Goal: Use online tool/utility: Utilize a website feature to perform a specific function

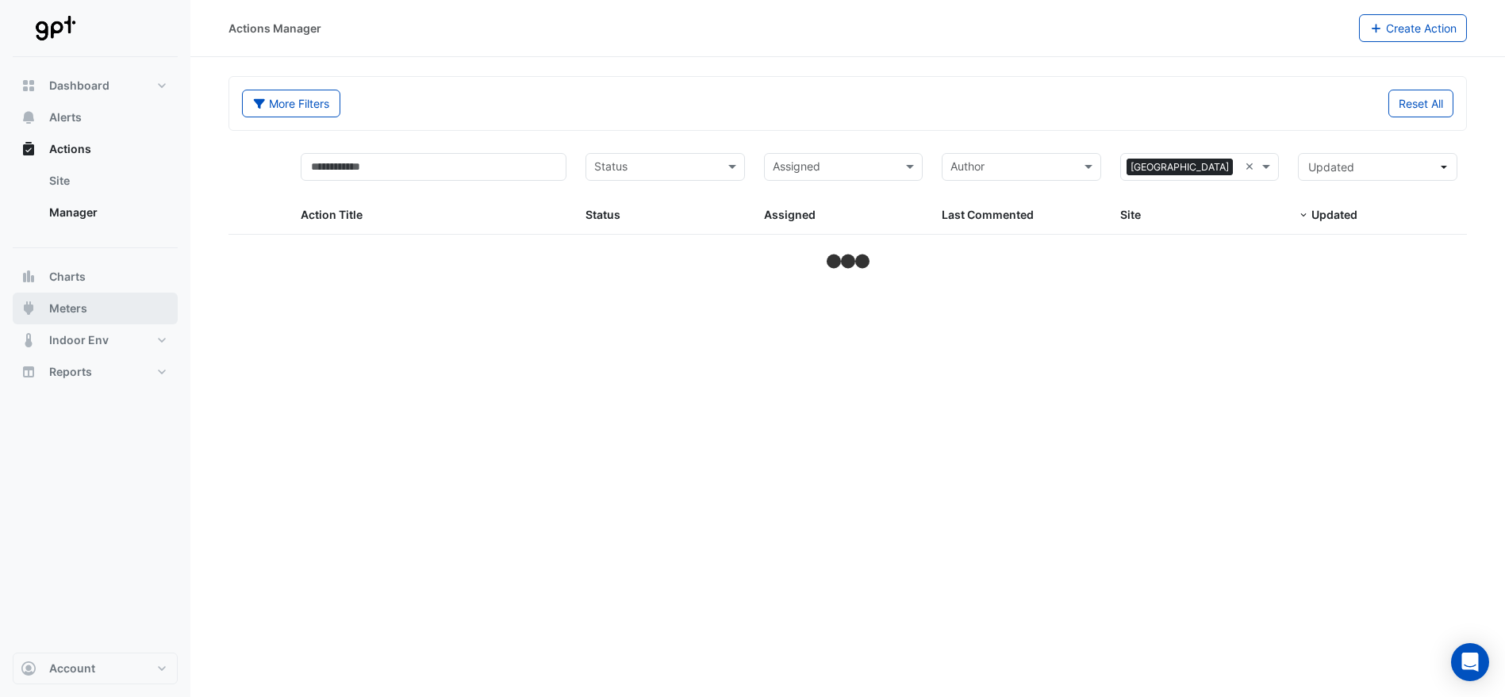
click at [77, 305] on span "Meters" at bounding box center [68, 309] width 38 height 16
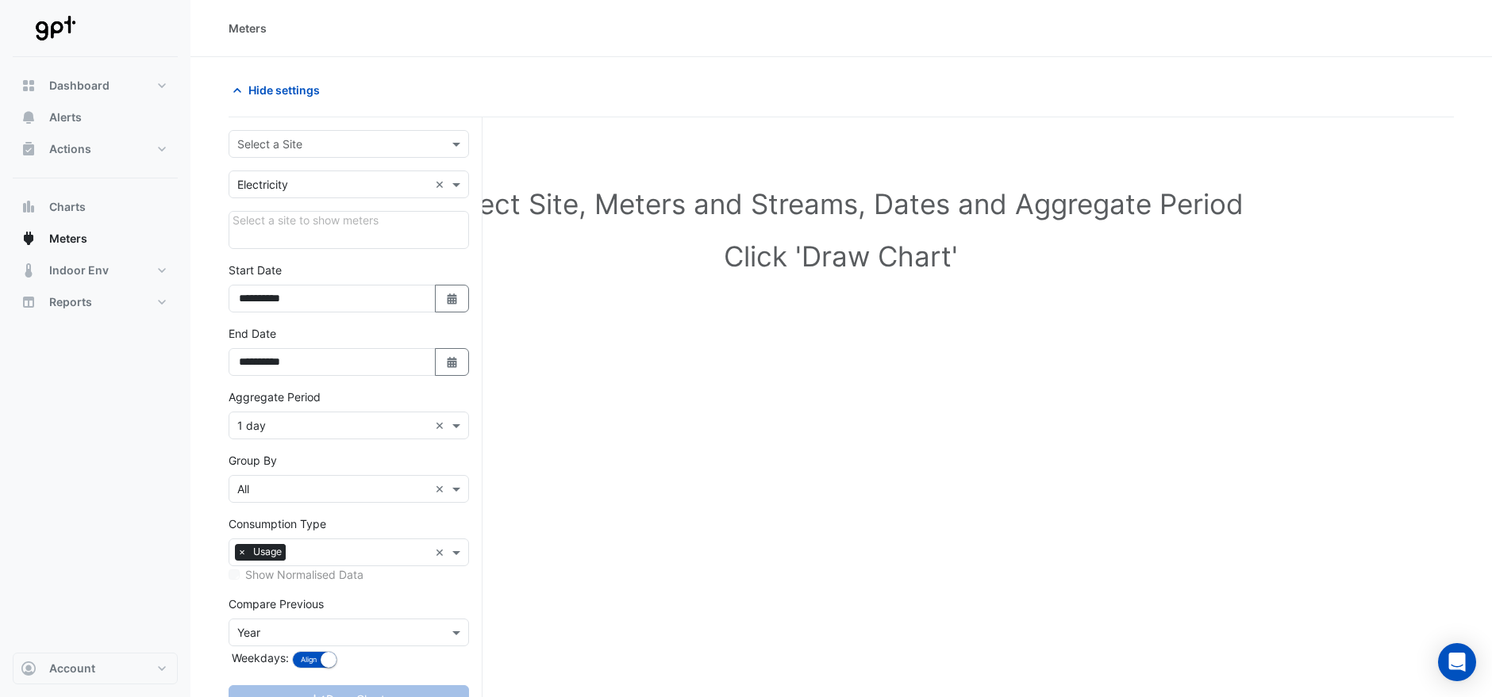
click at [443, 159] on form "**********" at bounding box center [349, 437] width 240 height 615
click at [446, 148] on div at bounding box center [348, 144] width 239 height 18
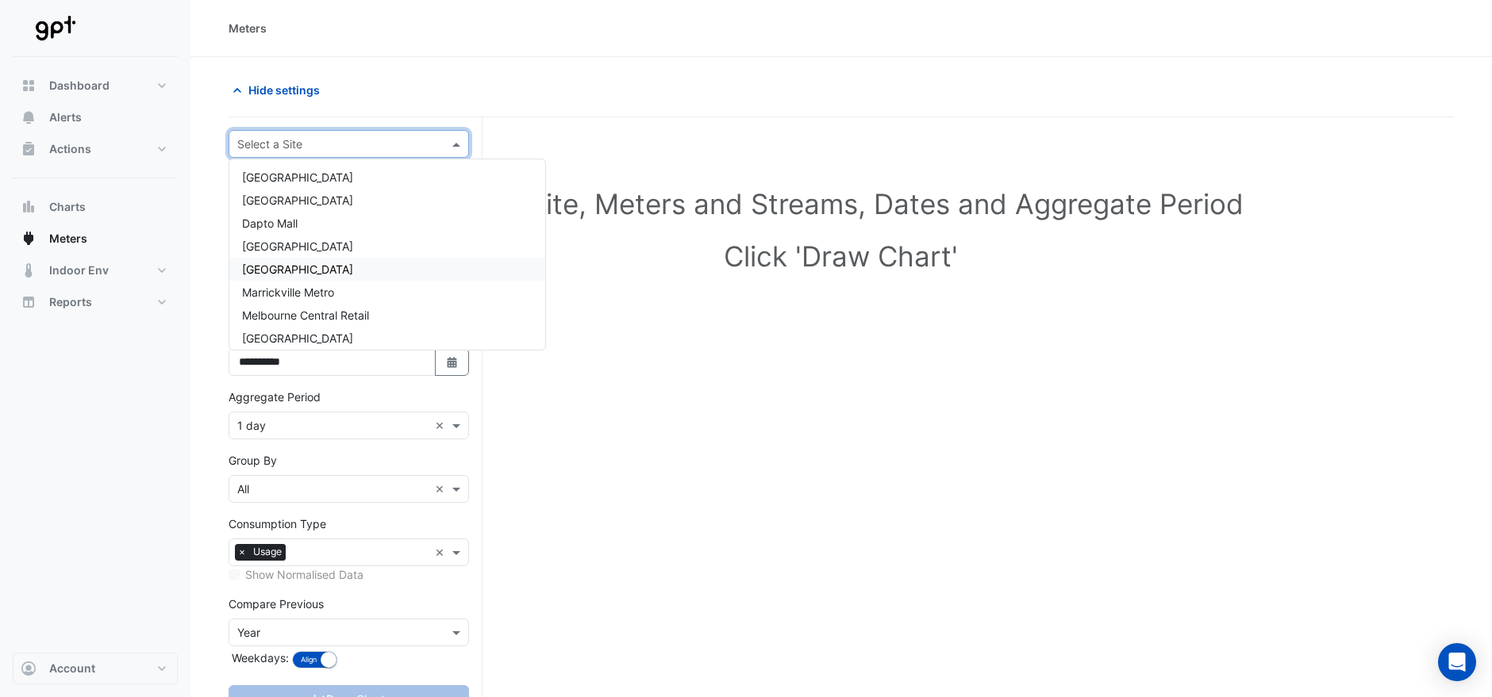
scroll to position [52, 0]
click at [340, 284] on span "[GEOGRAPHIC_DATA]" at bounding box center [297, 286] width 111 height 13
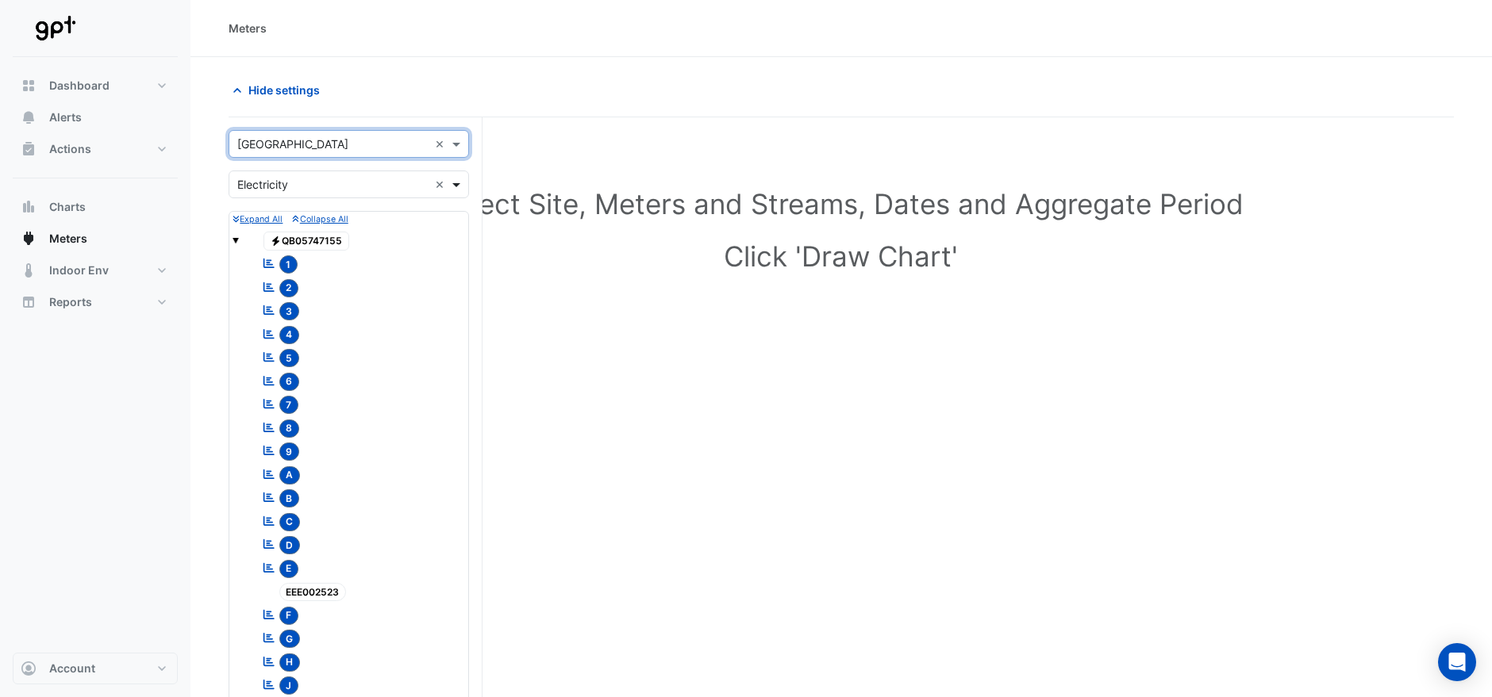
click at [457, 182] on span at bounding box center [458, 184] width 20 height 17
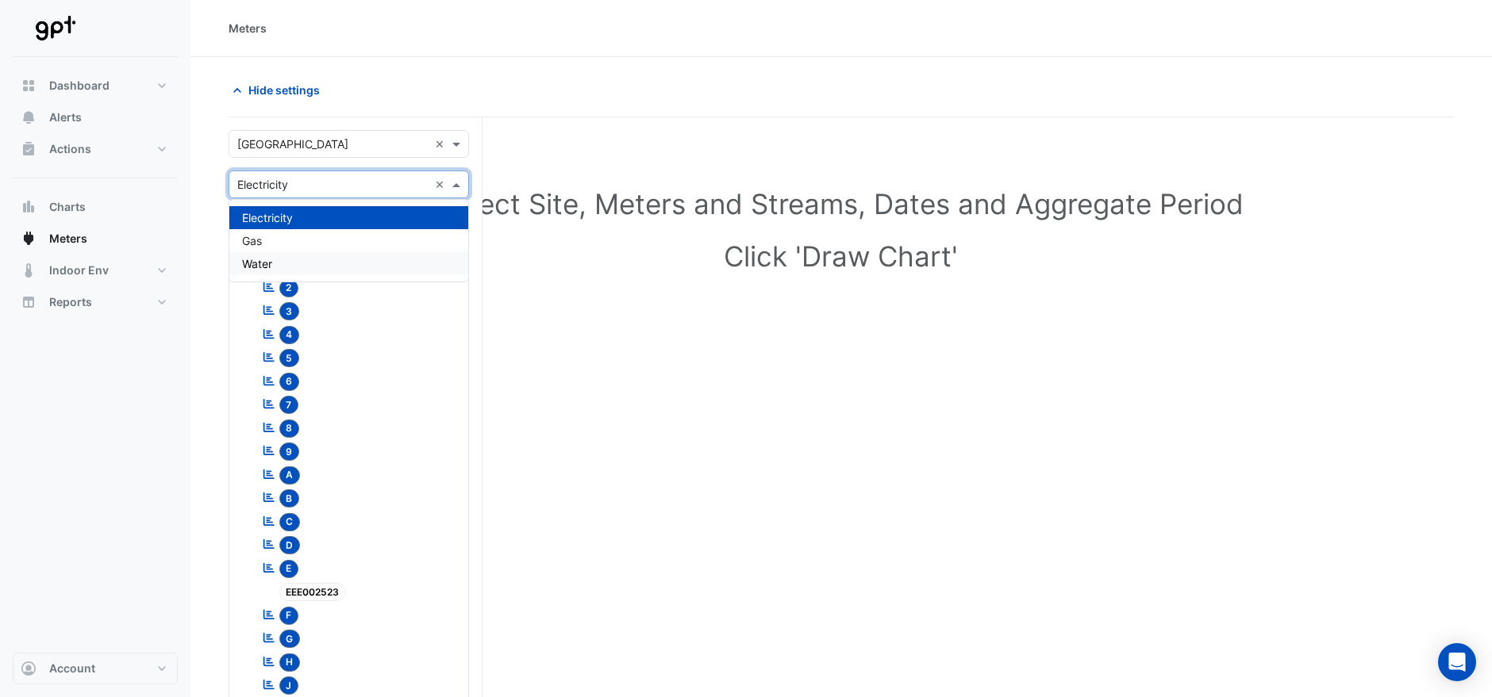
click at [267, 262] on span "Water" at bounding box center [257, 263] width 30 height 13
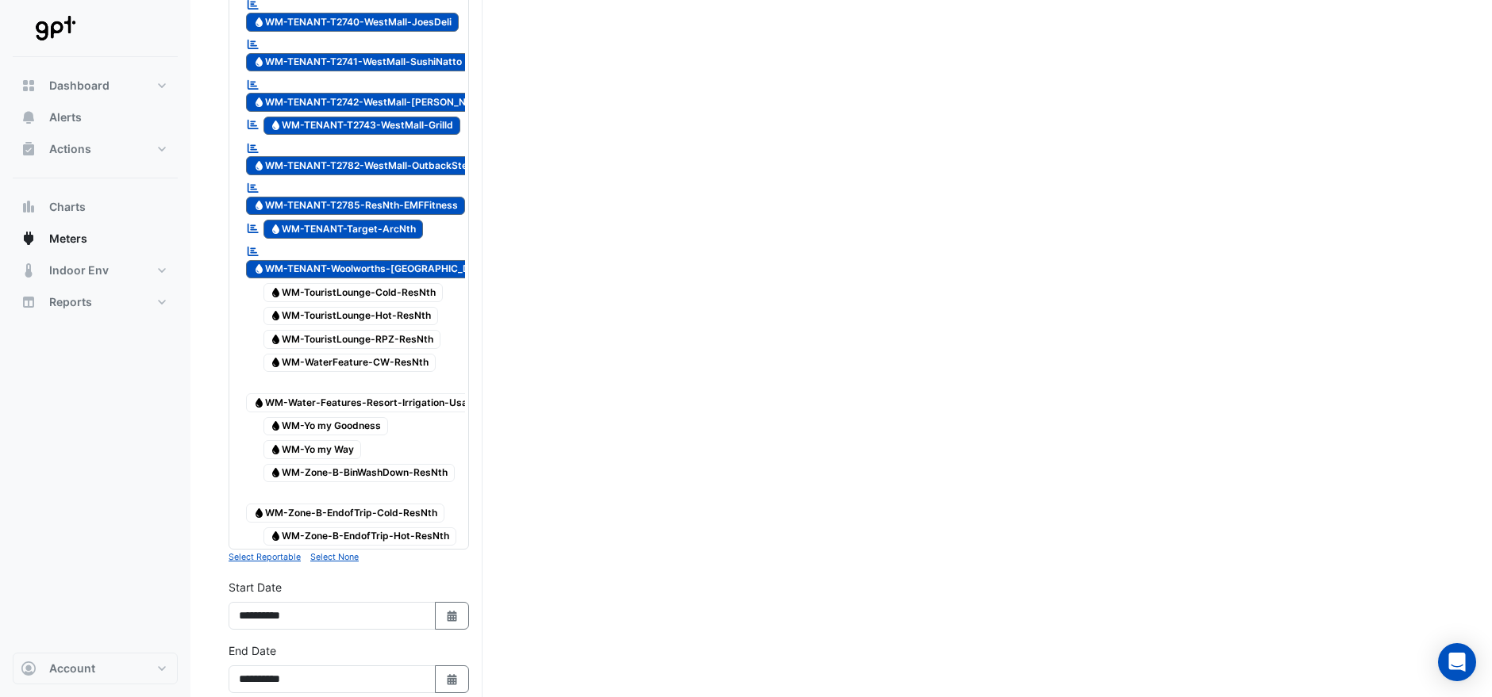
scroll to position [4769, 0]
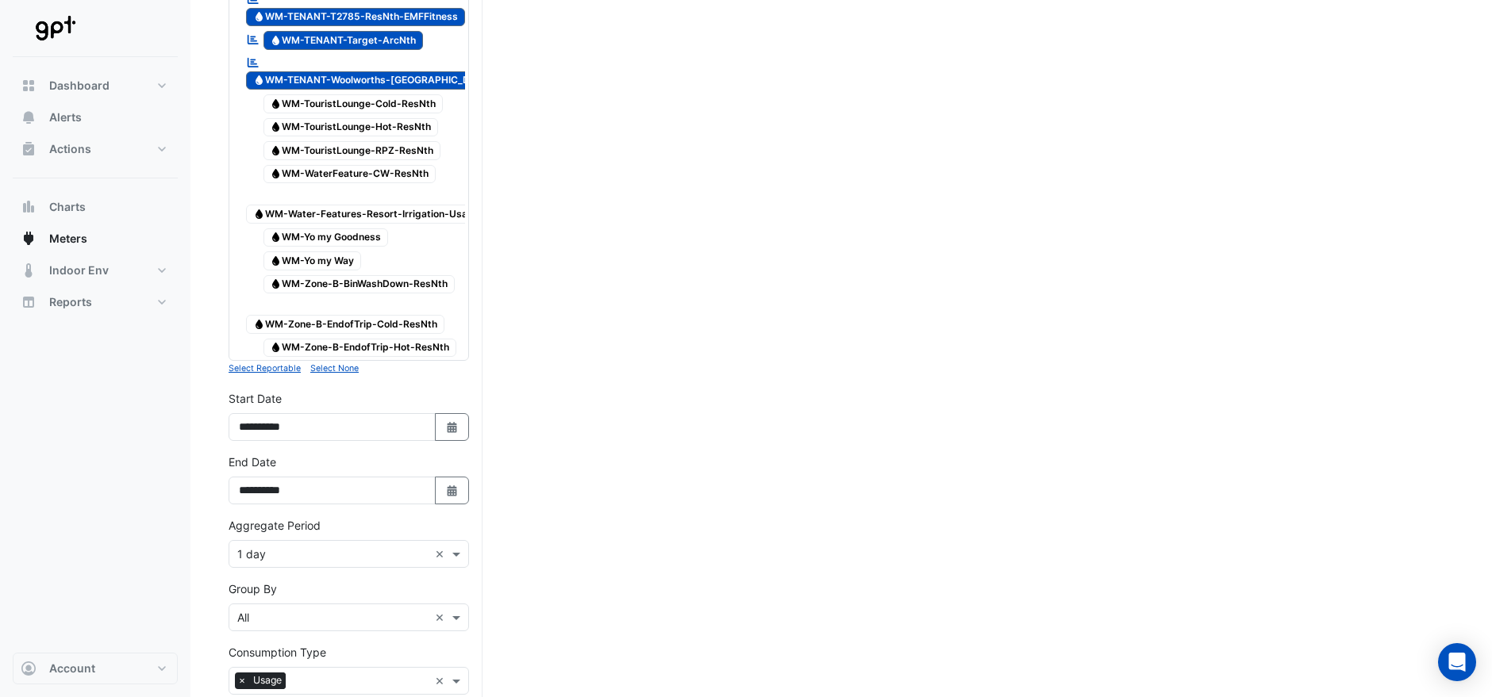
click at [331, 363] on small "Select None" at bounding box center [334, 368] width 48 height 10
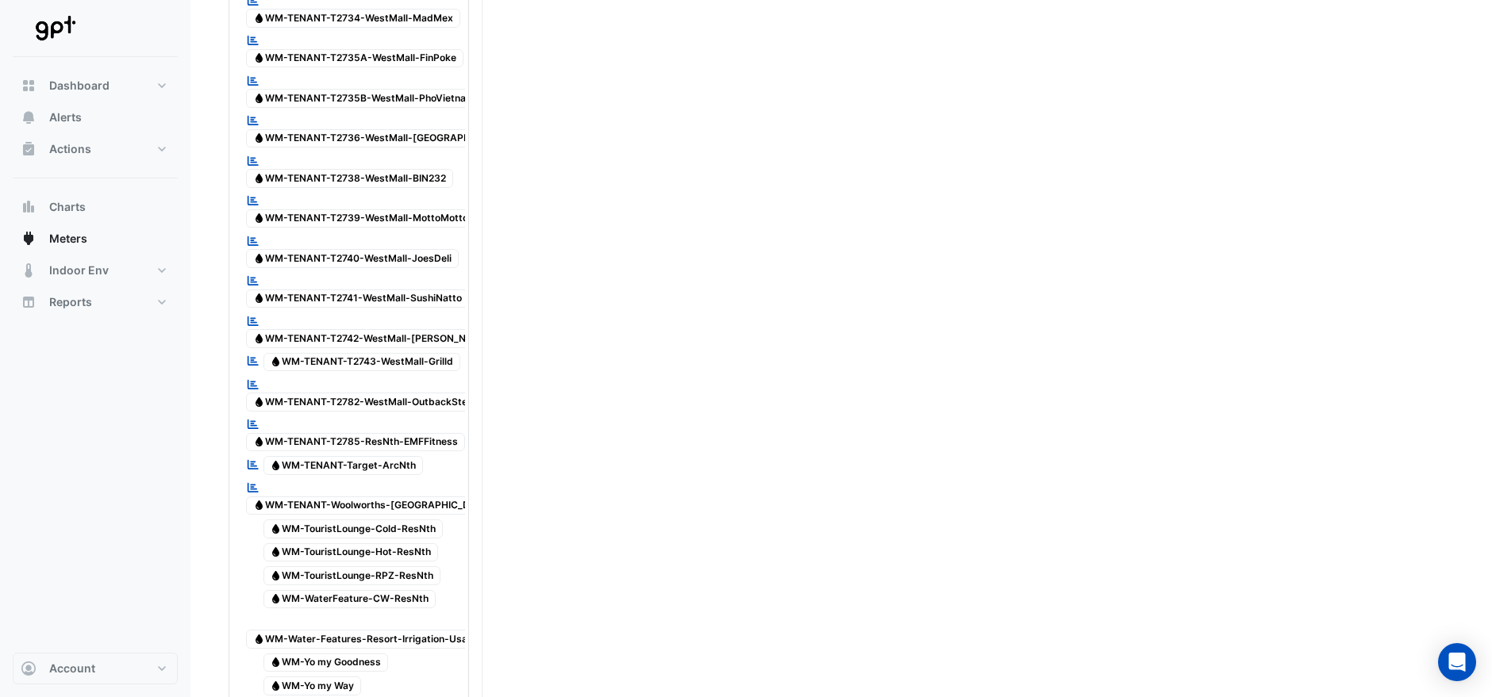
scroll to position [4328, 0]
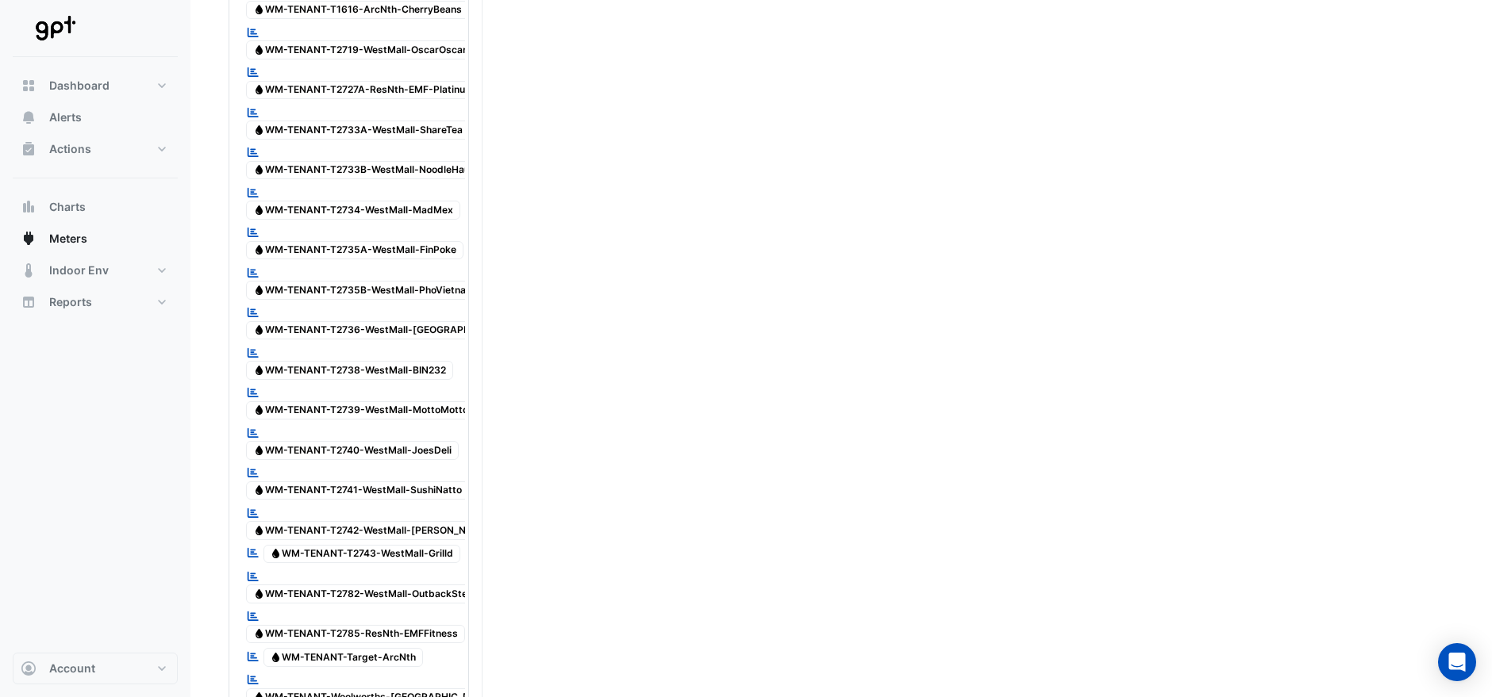
scroll to position [818, 0]
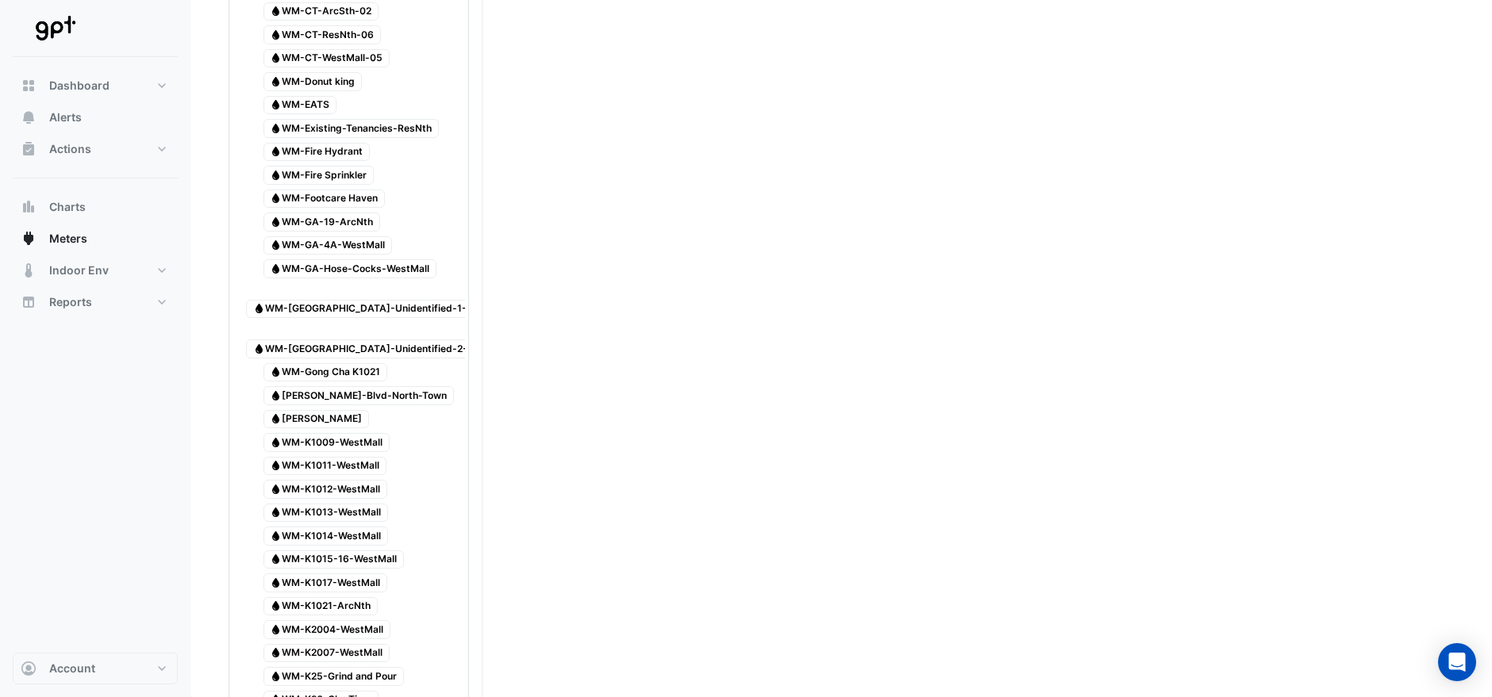
click at [378, 386] on span "Water [PERSON_NAME]-Blvd-North-Town" at bounding box center [358, 395] width 191 height 19
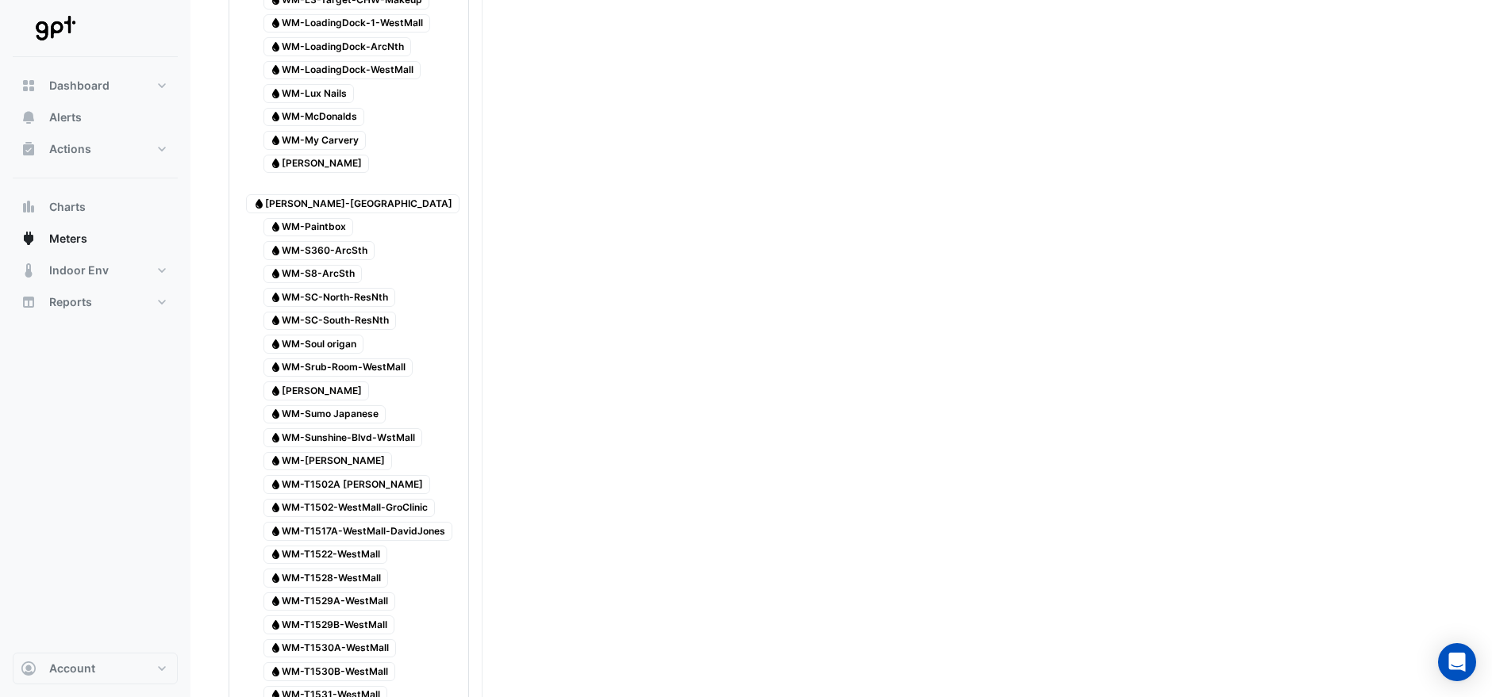
click at [360, 428] on span "Water WM-Sunshine-Blvd-WstMall" at bounding box center [342, 437] width 159 height 19
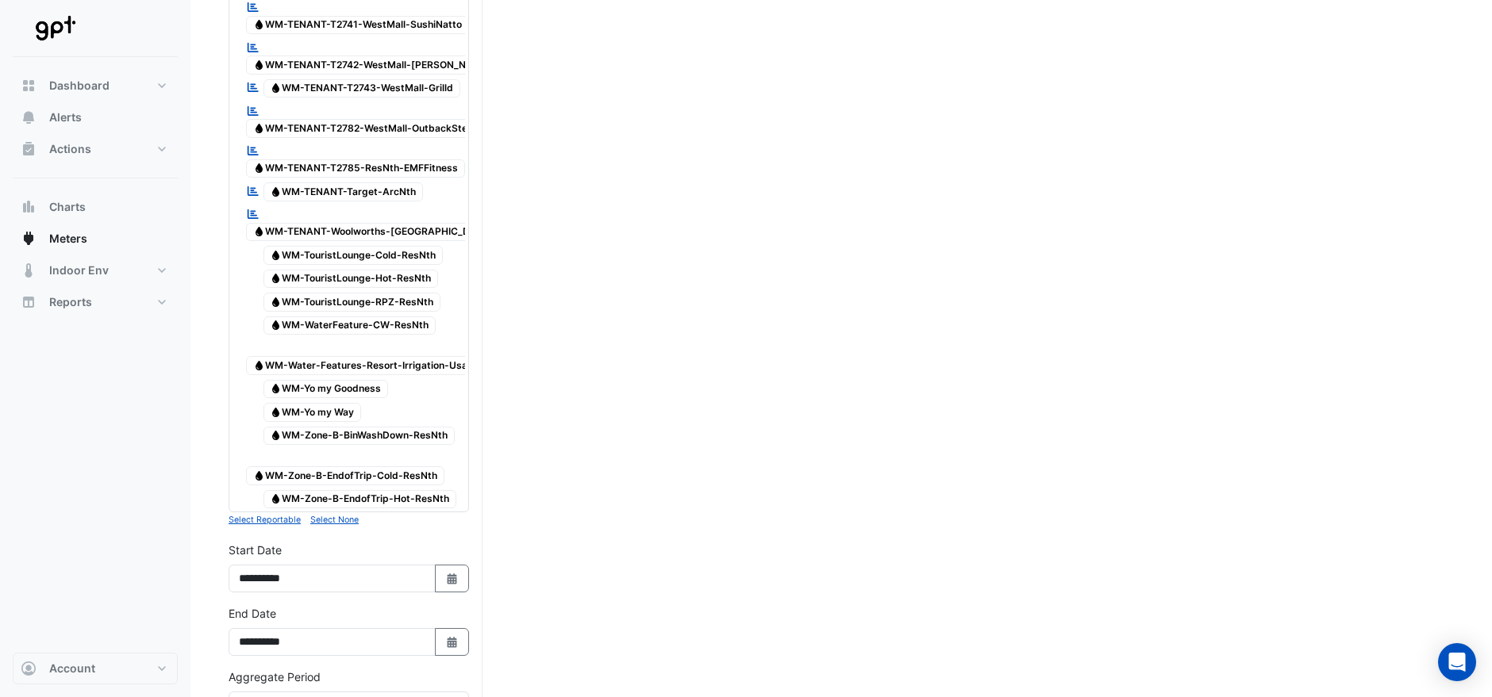
scroll to position [4769, 0]
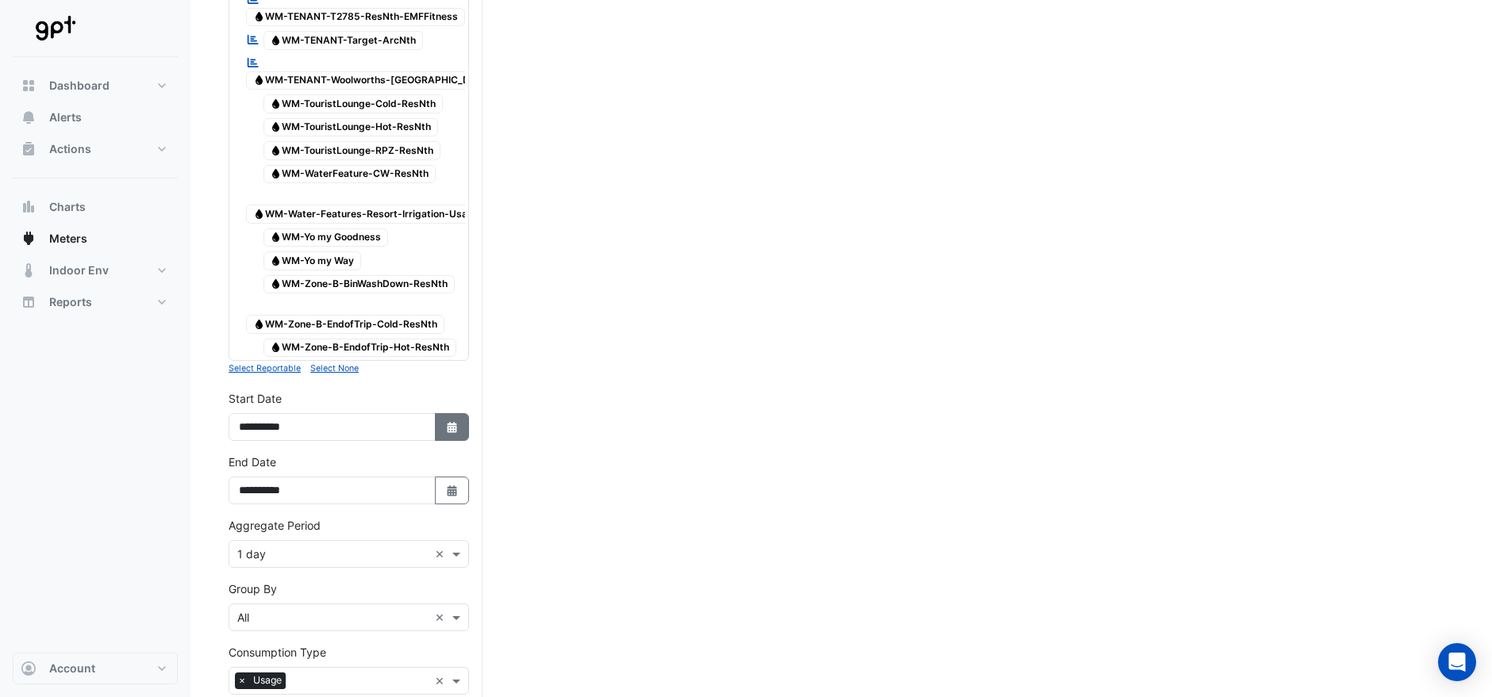
click at [449, 422] on icon "Select Date" at bounding box center [452, 427] width 14 height 11
select select "*"
select select "****"
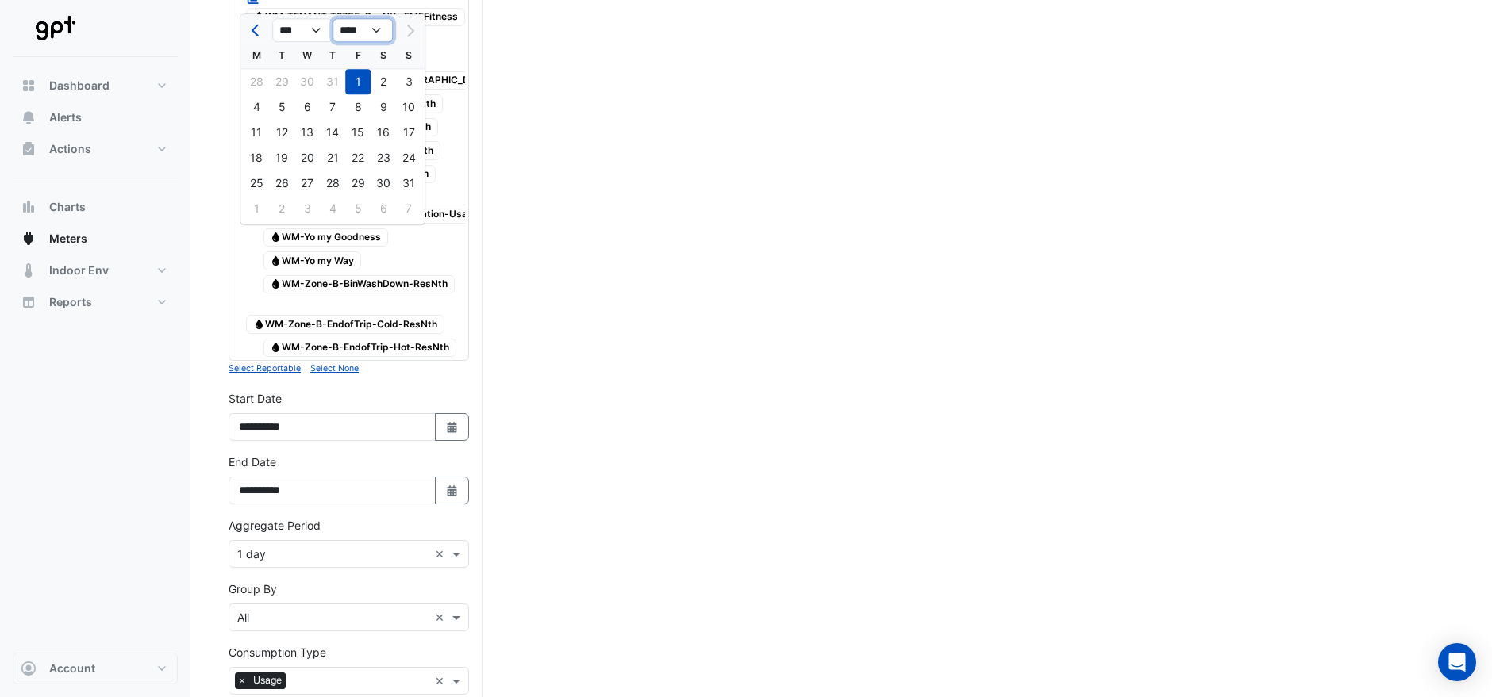
click at [378, 32] on select "**** **** **** **** **** **** **** **** **** **** ****" at bounding box center [362, 31] width 60 height 24
drag, startPoint x: 623, startPoint y: 33, endPoint x: 601, endPoint y: 35, distance: 22.3
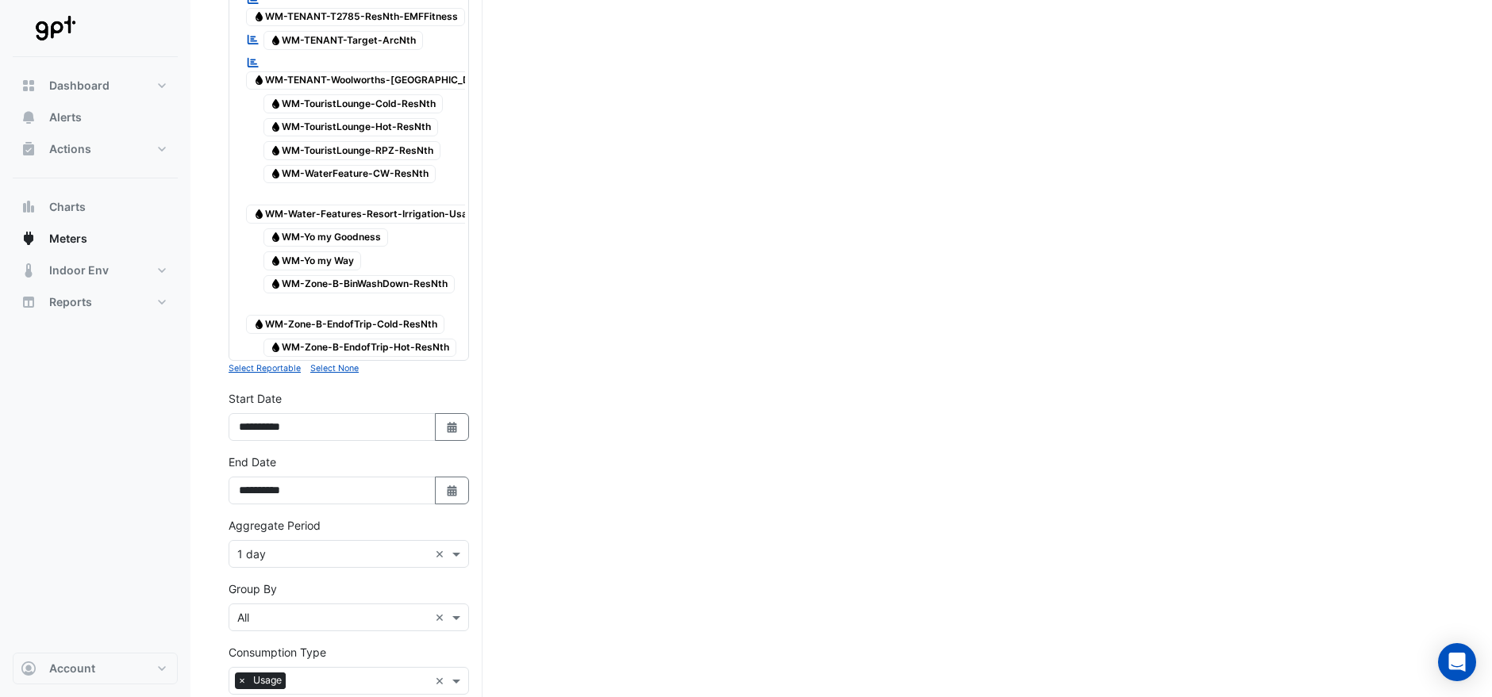
click at [451, 390] on div "**********" at bounding box center [348, 421] width 259 height 63
click at [453, 421] on fa-icon "Select Date" at bounding box center [452, 427] width 14 height 13
select select "*"
select select "****"
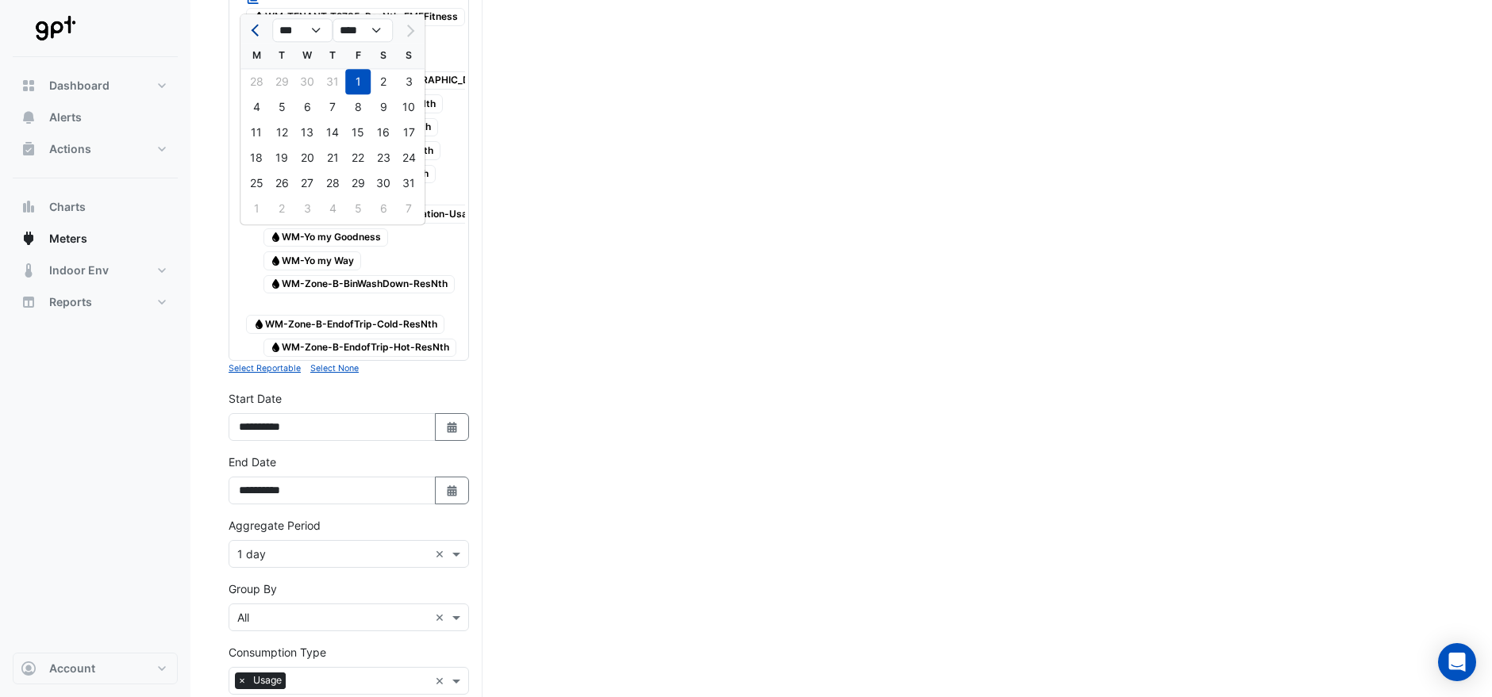
click at [252, 30] on span "Previous month" at bounding box center [258, 31] width 12 height 12
click at [255, 30] on span "Previous month" at bounding box center [258, 31] width 12 height 12
select select "*"
click at [382, 31] on select "**** **** **** **** **** **** **** **** **** **** ****" at bounding box center [362, 31] width 60 height 24
select select "****"
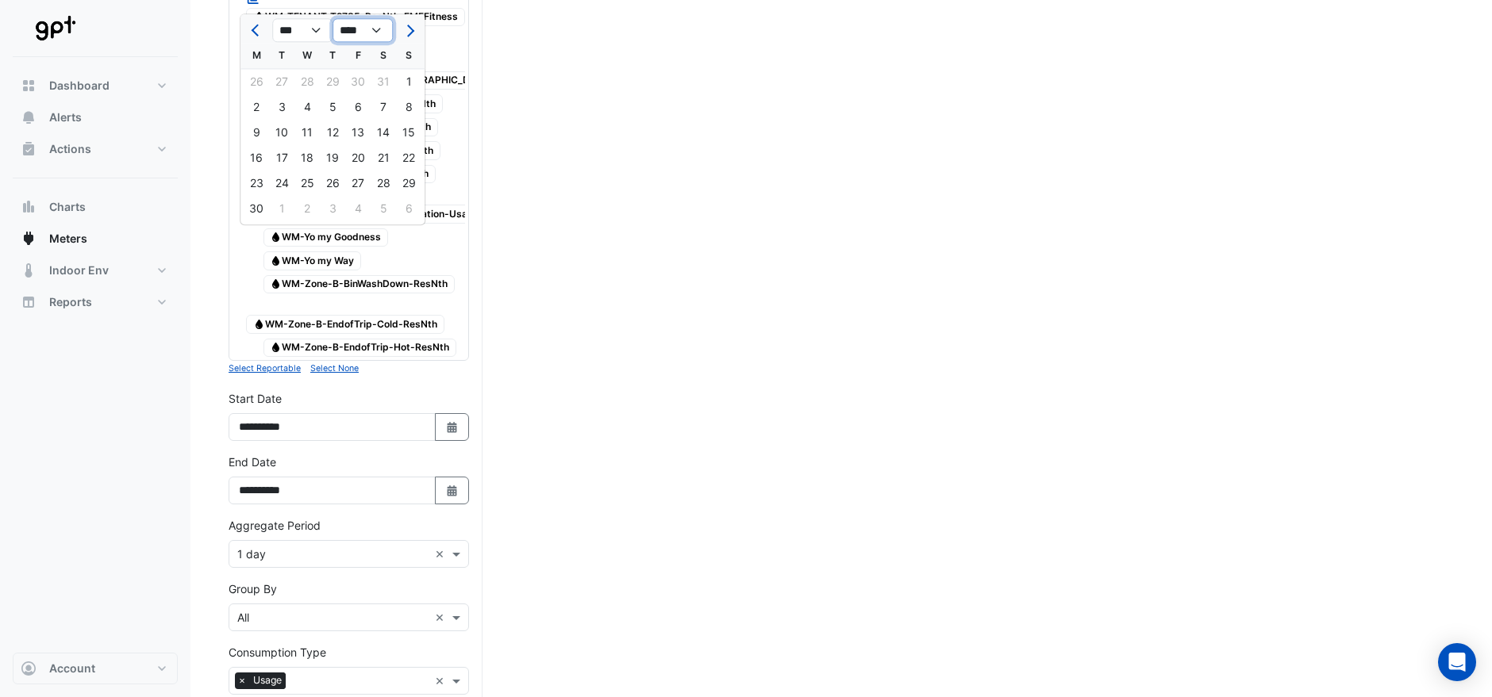
click at [332, 19] on select "**** **** **** **** **** **** **** **** **** **** ****" at bounding box center [362, 31] width 60 height 24
click at [255, 204] on div "1" at bounding box center [256, 208] width 25 height 25
type input "**********"
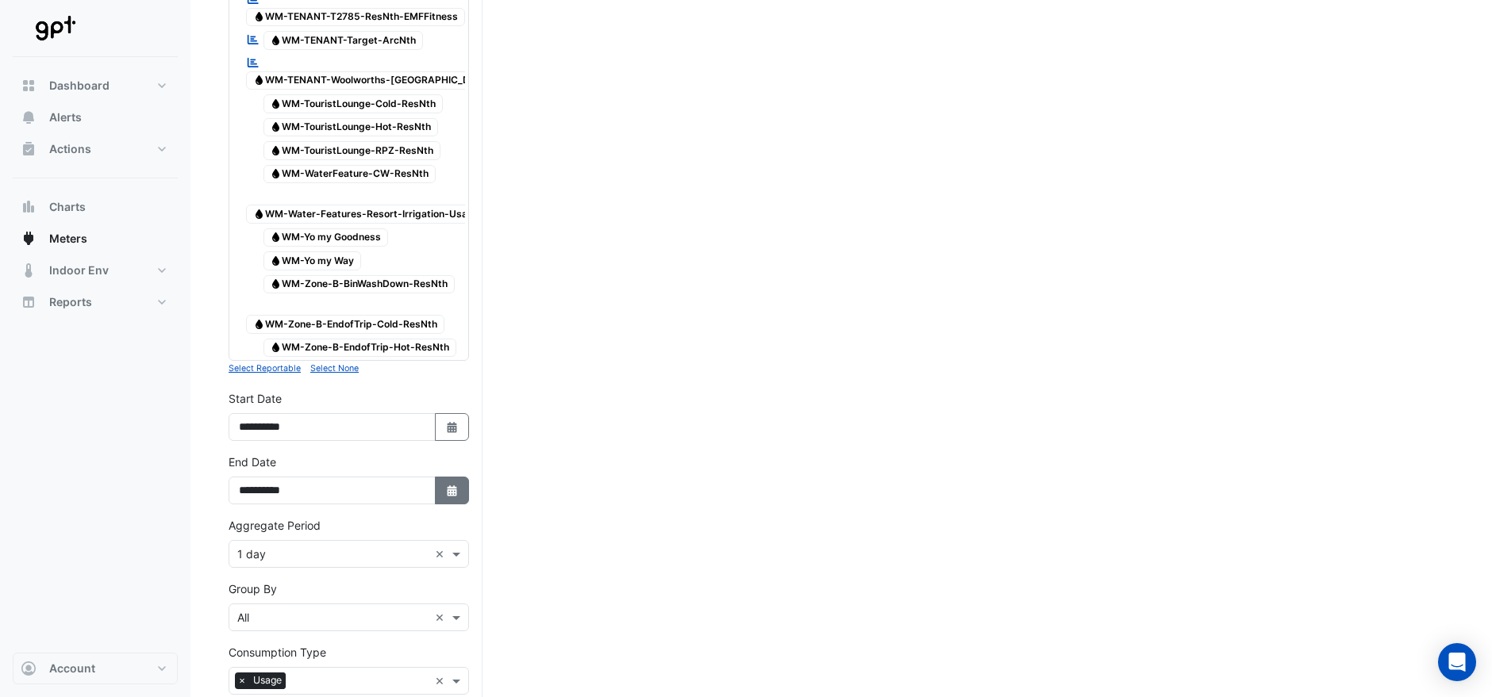
click at [451, 486] on icon "button" at bounding box center [452, 491] width 10 height 11
select select "*"
select select "****"
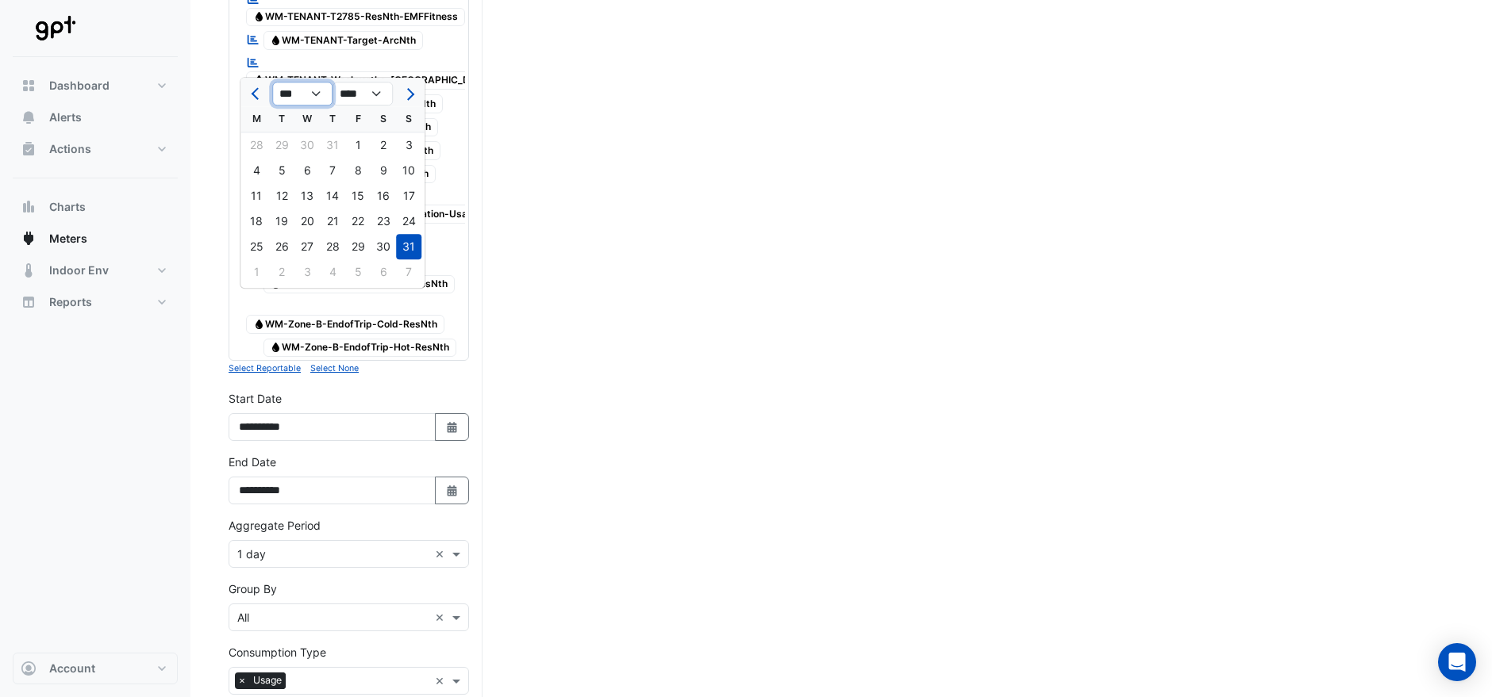
click at [307, 94] on select "*** *** *** *** *** *** *** *** *** *** *** ***" at bounding box center [302, 95] width 60 height 24
click at [252, 90] on button "Previous month" at bounding box center [256, 93] width 19 height 25
click at [253, 90] on span "Previous month" at bounding box center [258, 94] width 12 height 12
select select "*"
click at [258, 271] on div "30" at bounding box center [256, 271] width 25 height 25
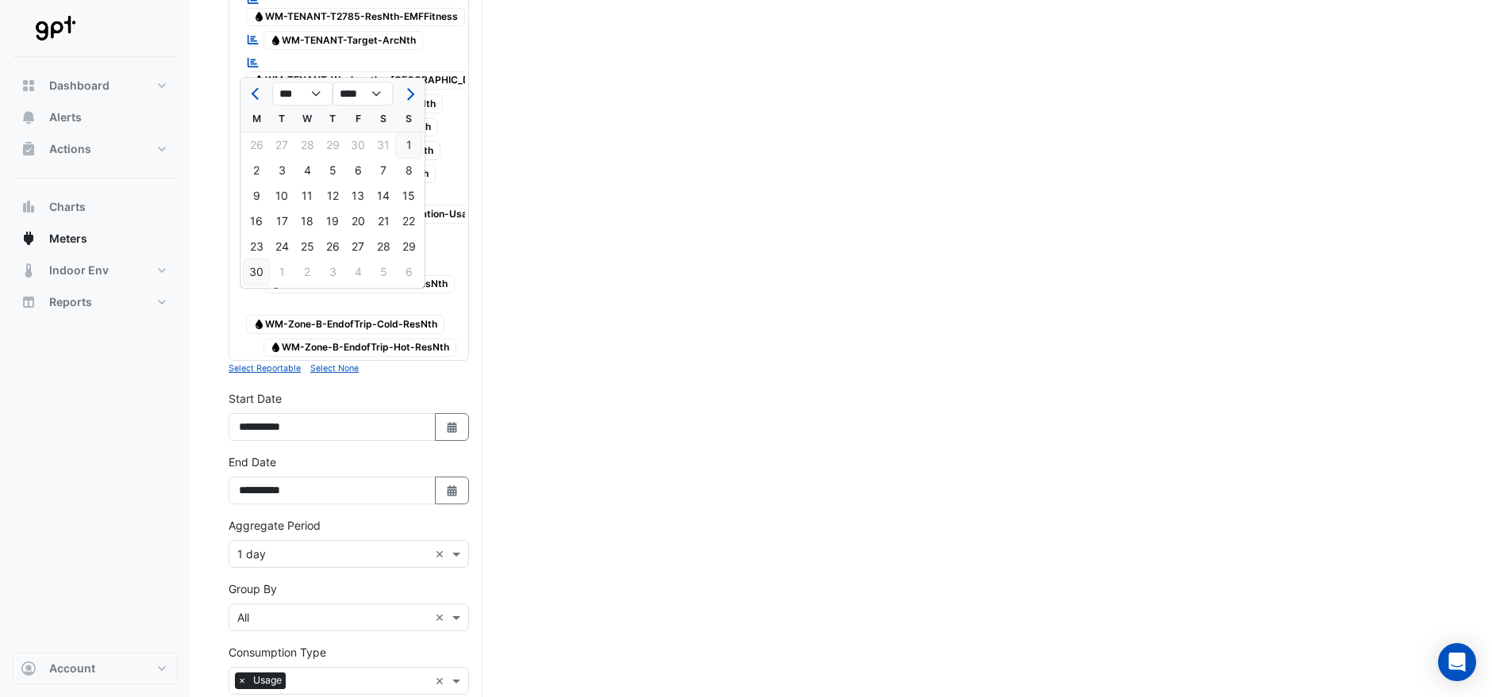
type input "**********"
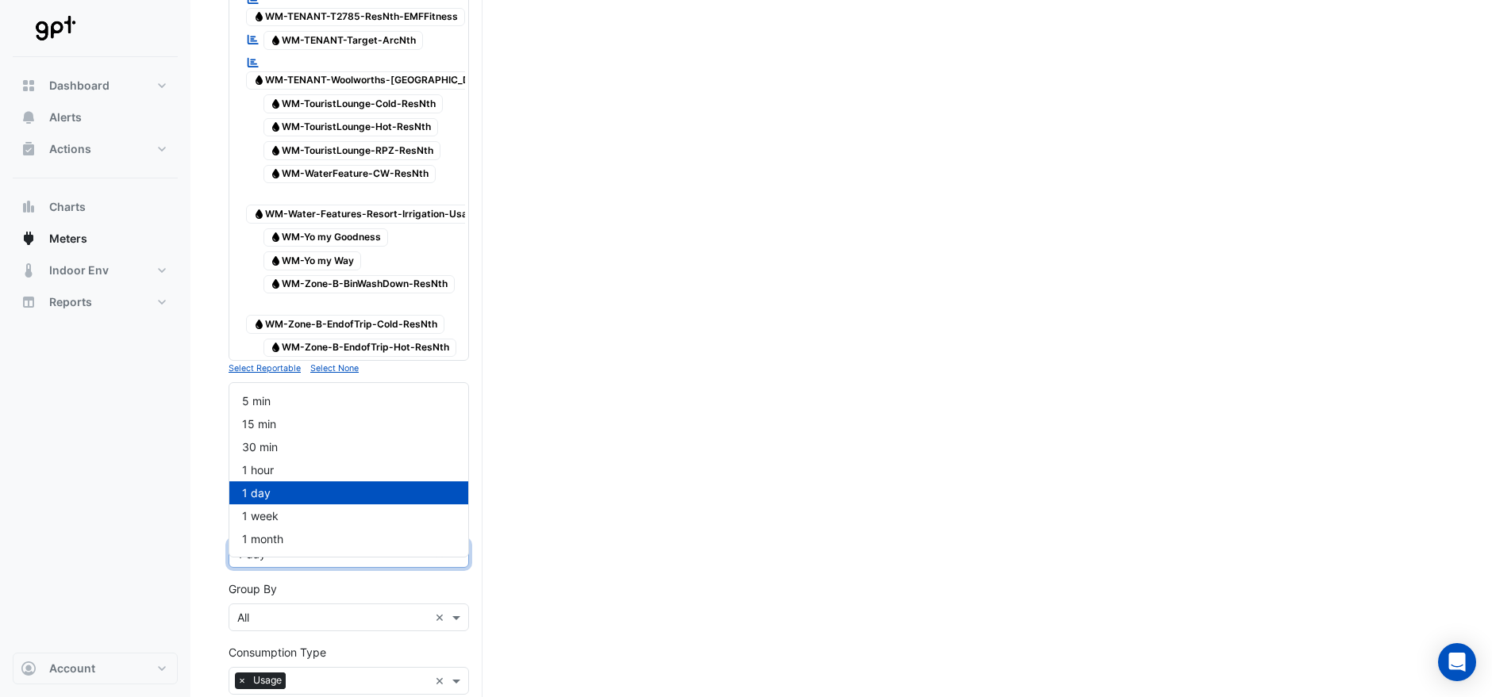
click at [459, 546] on span at bounding box center [458, 554] width 20 height 17
click at [295, 538] on div "1 month" at bounding box center [348, 539] width 239 height 23
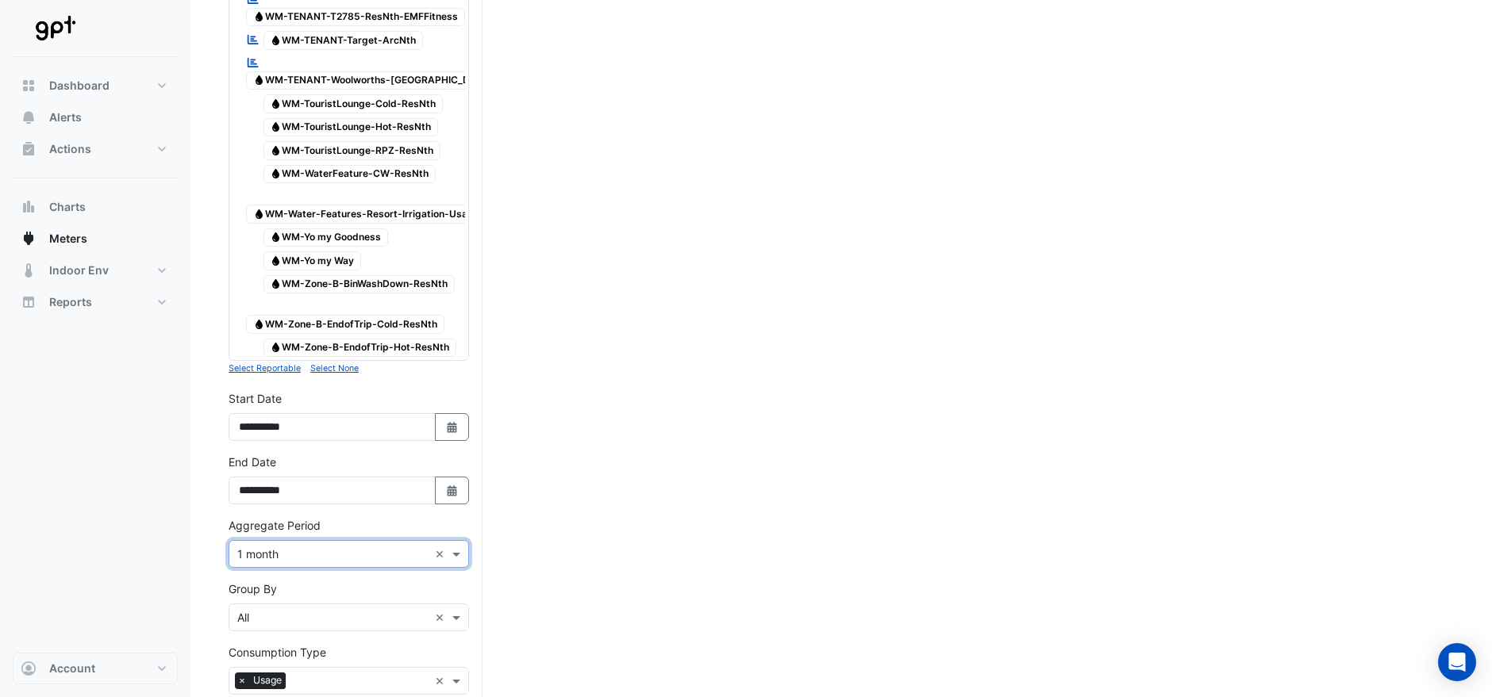
scroll to position [4743, 0]
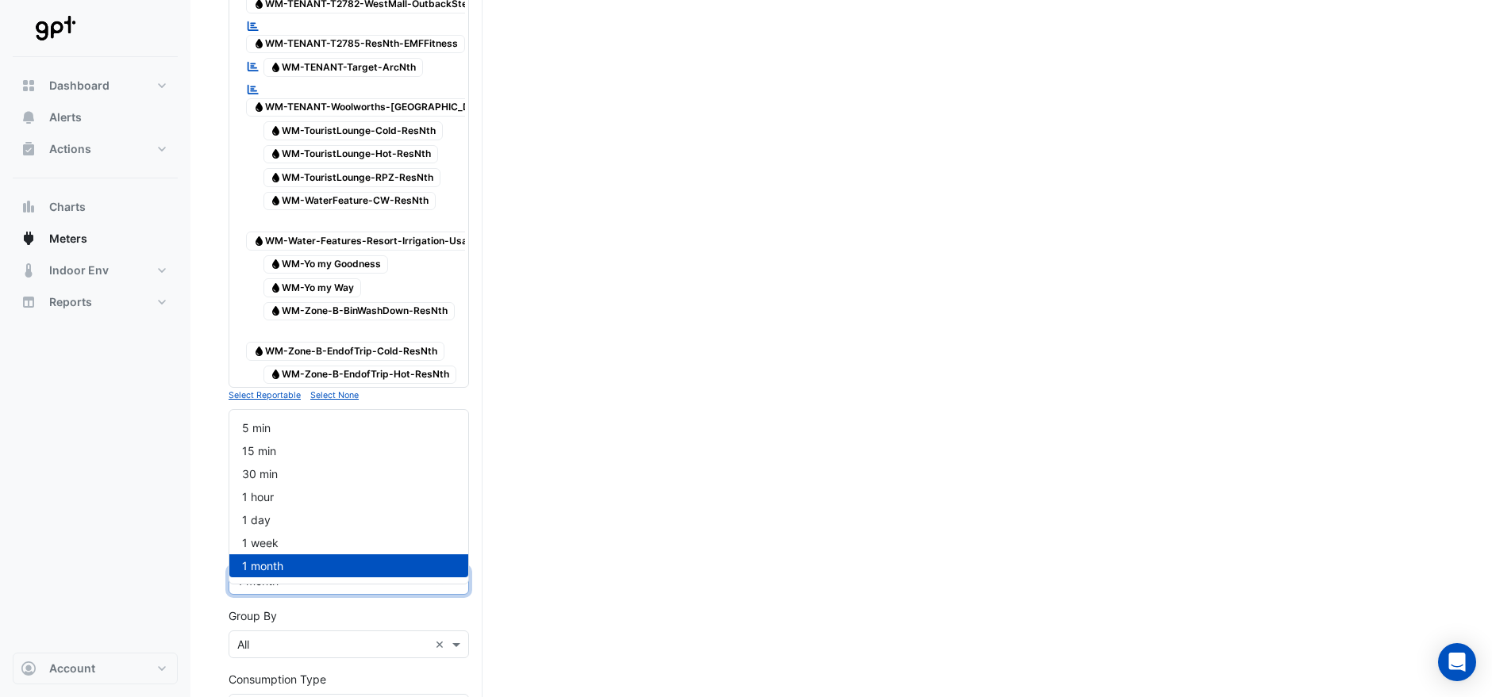
click at [455, 573] on span at bounding box center [458, 581] width 20 height 17
drag, startPoint x: 274, startPoint y: 563, endPoint x: 283, endPoint y: 559, distance: 10.3
click at [274, 563] on span "1 month" at bounding box center [262, 565] width 41 height 13
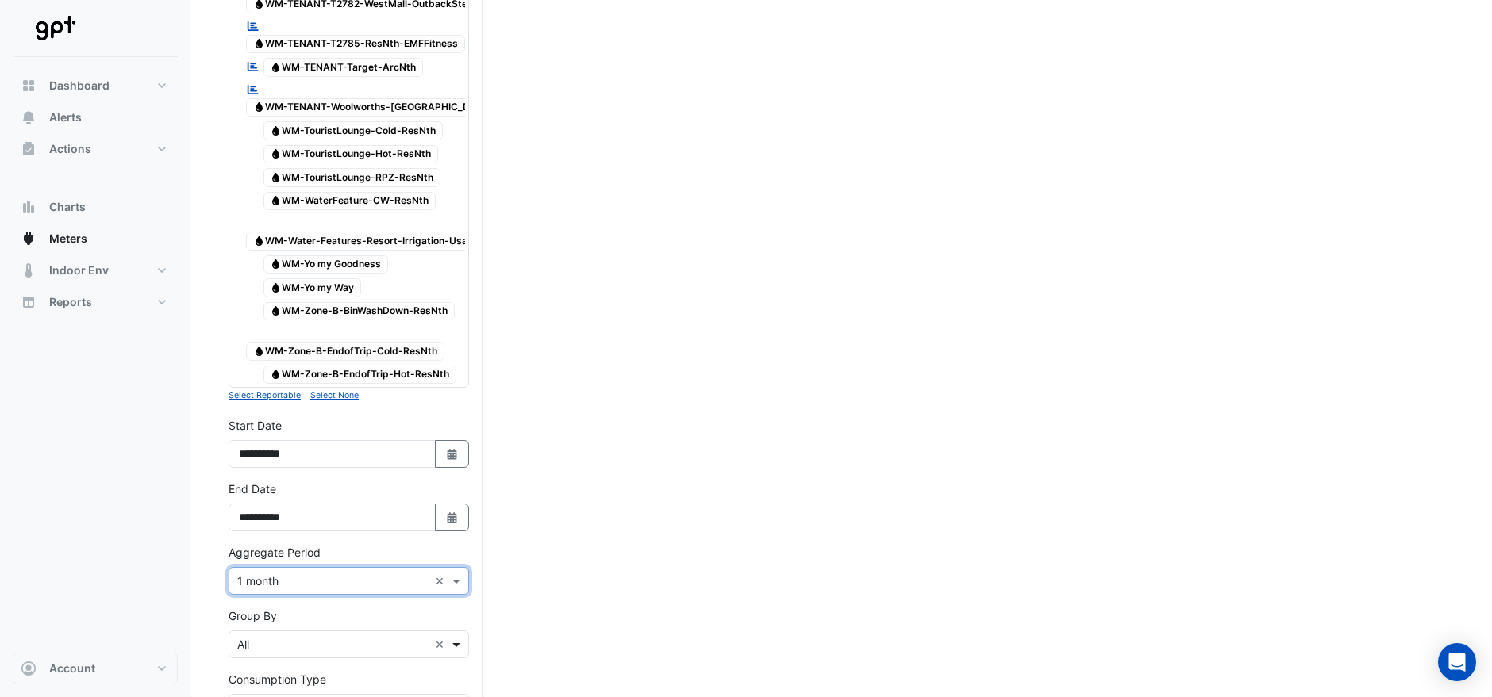
click at [458, 636] on span at bounding box center [458, 644] width 20 height 17
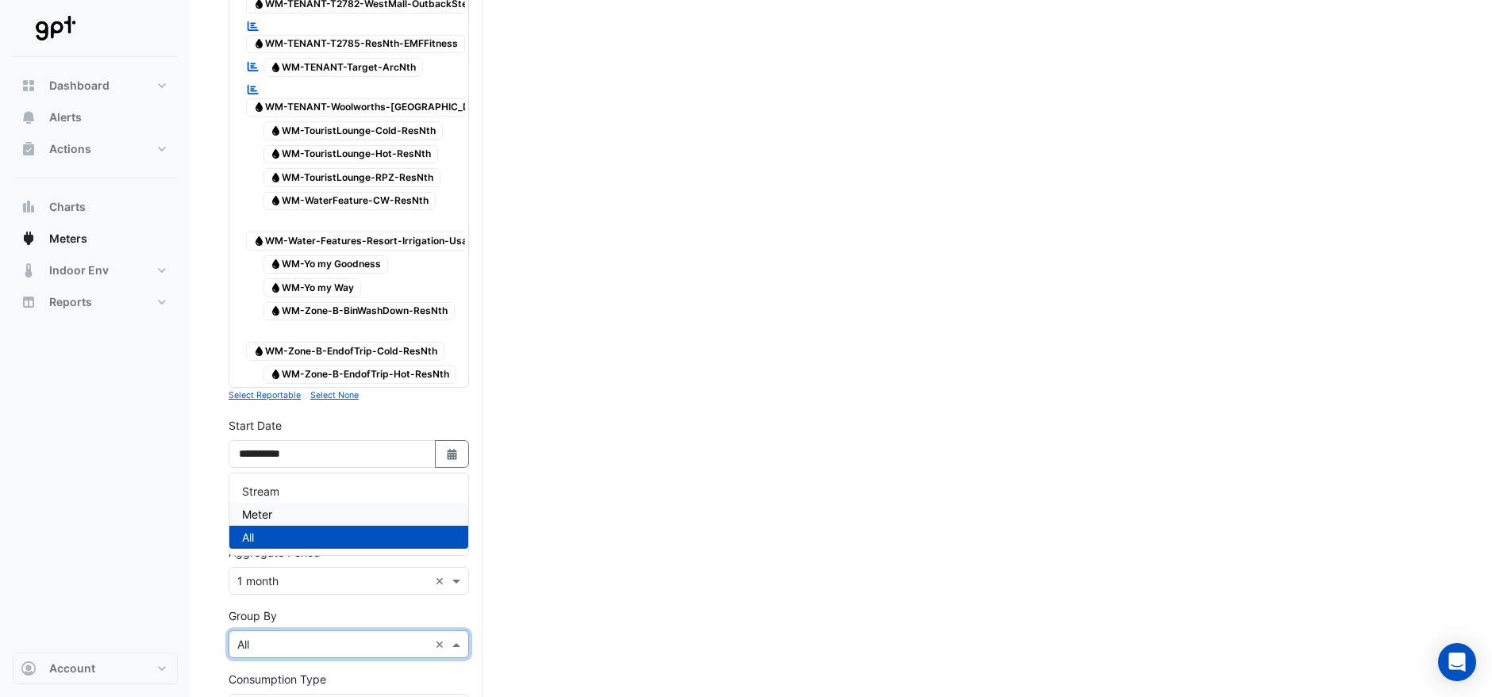
click at [279, 509] on div "Meter" at bounding box center [348, 514] width 239 height 23
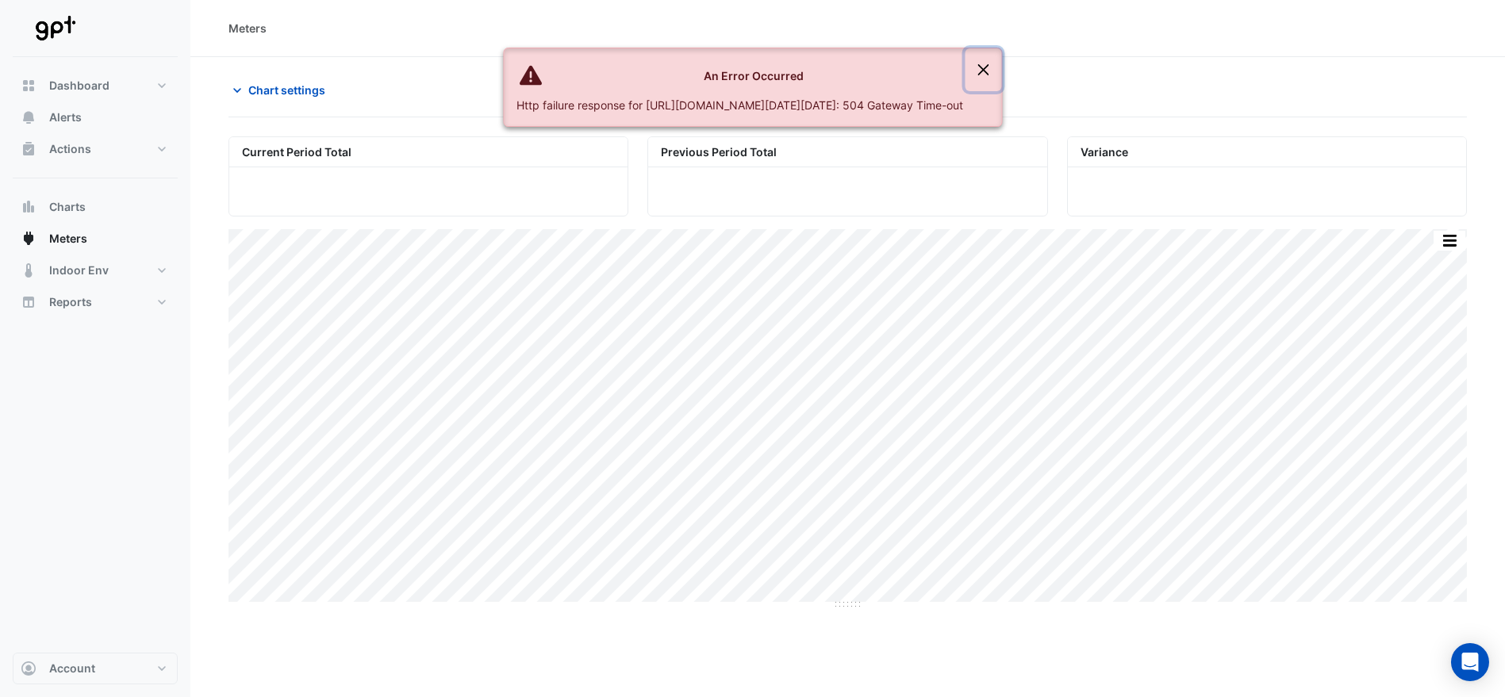
click at [1001, 69] on button "Close" at bounding box center [983, 69] width 36 height 43
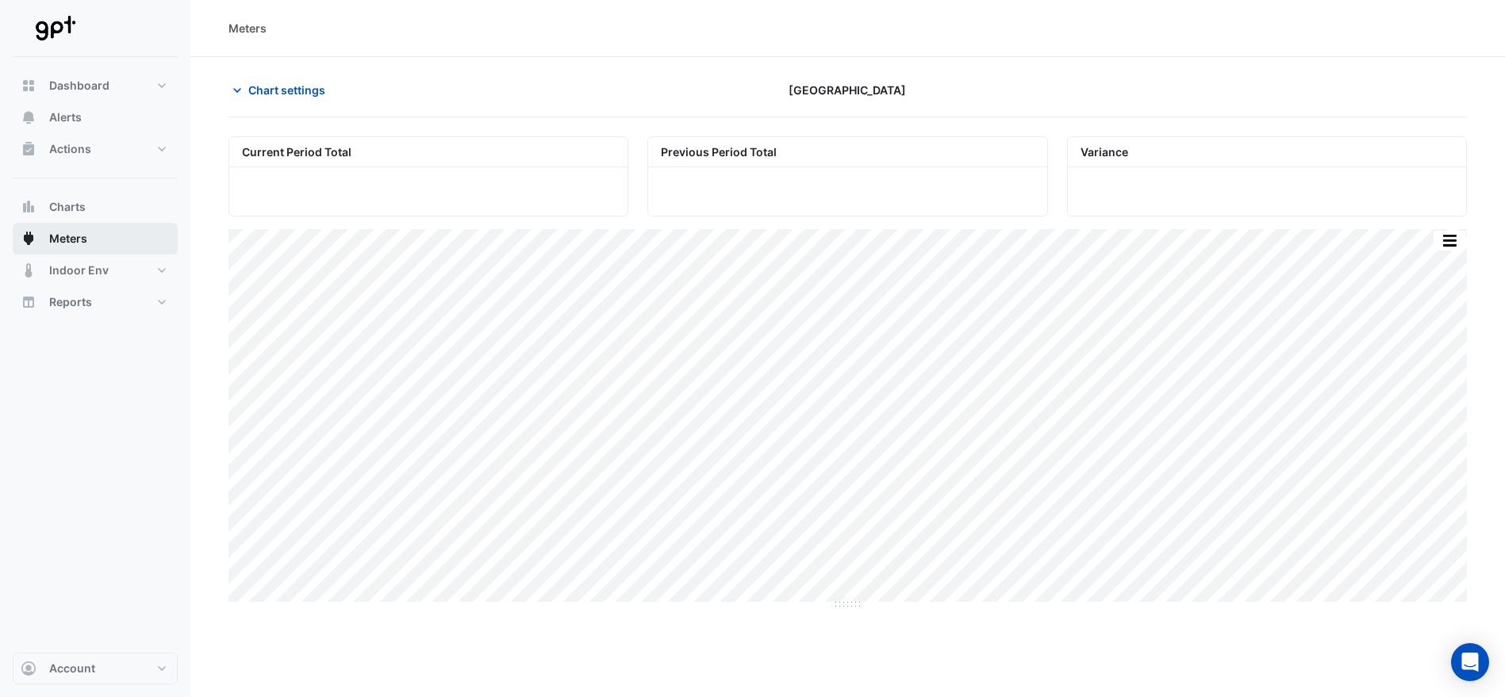
click at [72, 238] on span "Meters" at bounding box center [68, 239] width 38 height 16
click at [269, 91] on span "Chart settings" at bounding box center [286, 90] width 77 height 17
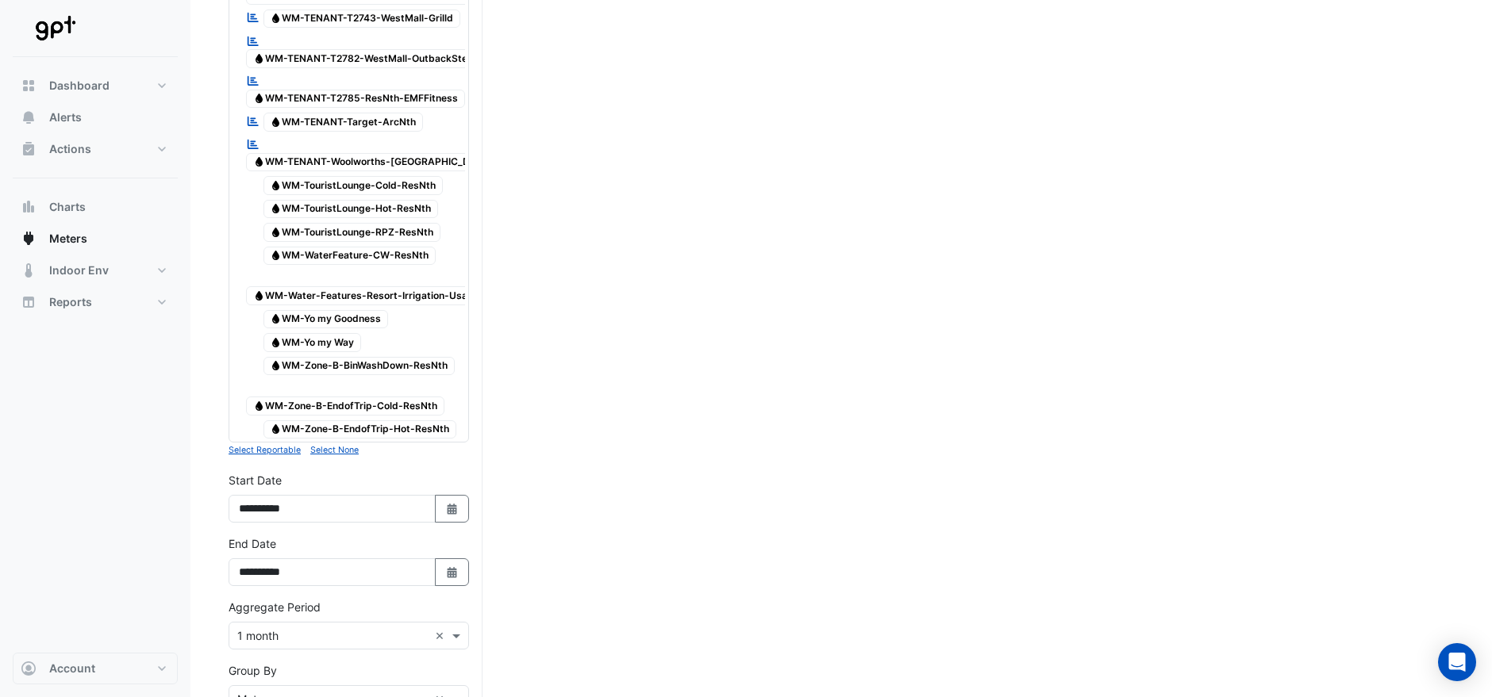
scroll to position [4743, 0]
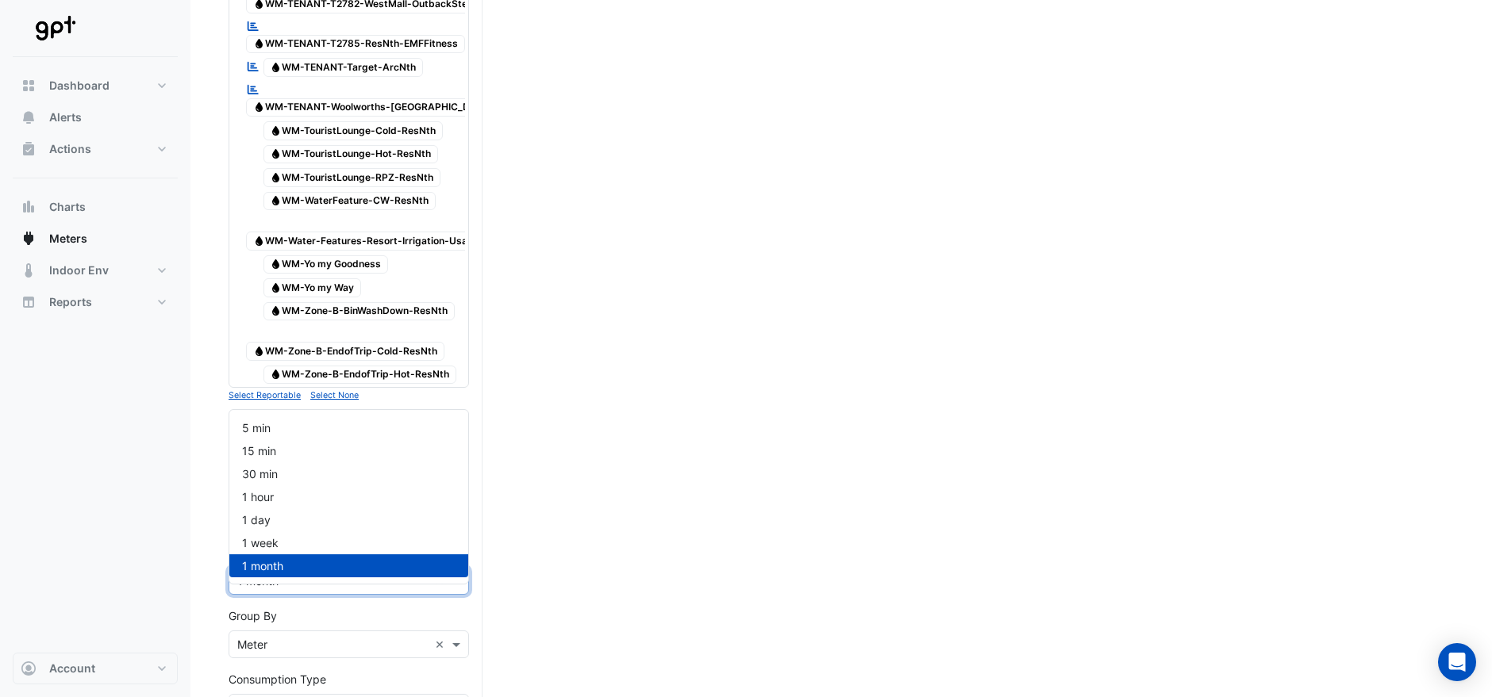
click at [462, 573] on span at bounding box center [458, 581] width 20 height 17
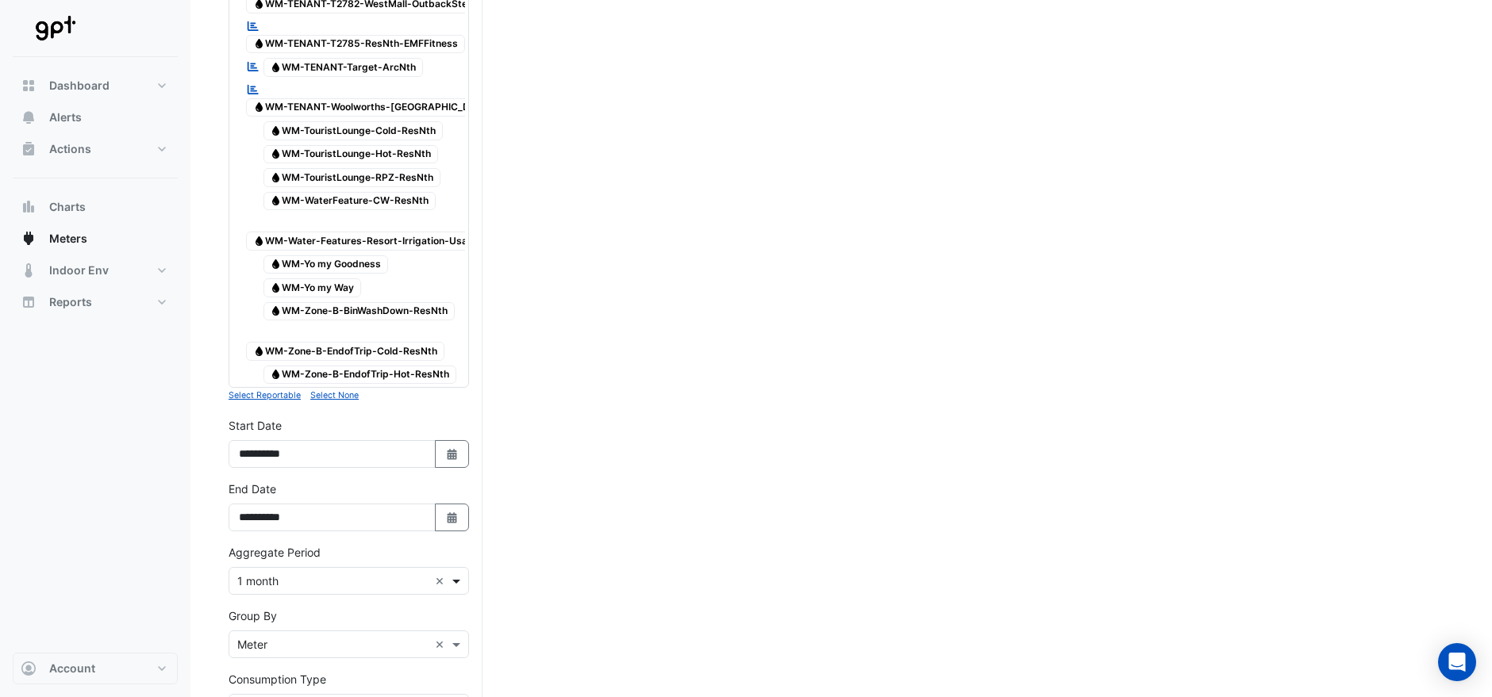
click at [455, 573] on span at bounding box center [458, 581] width 20 height 17
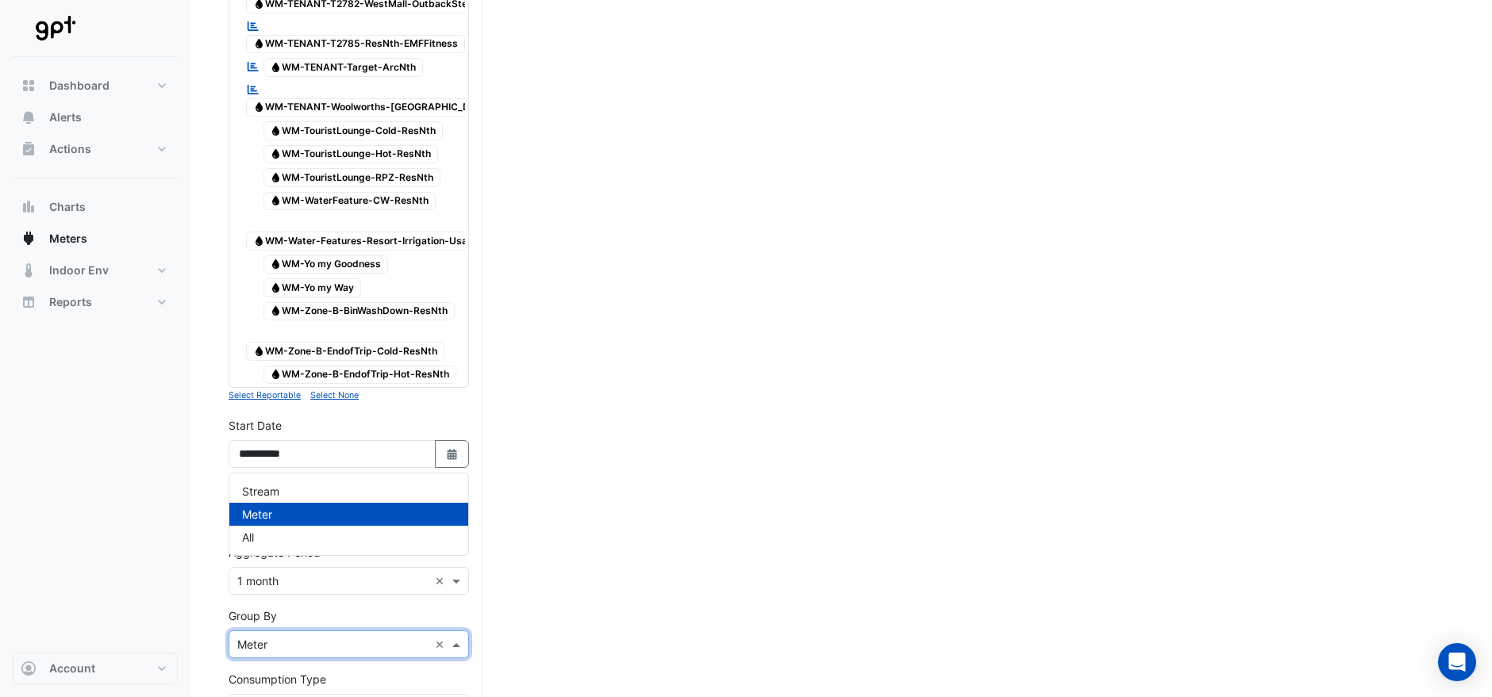
click at [460, 636] on span at bounding box center [458, 644] width 20 height 17
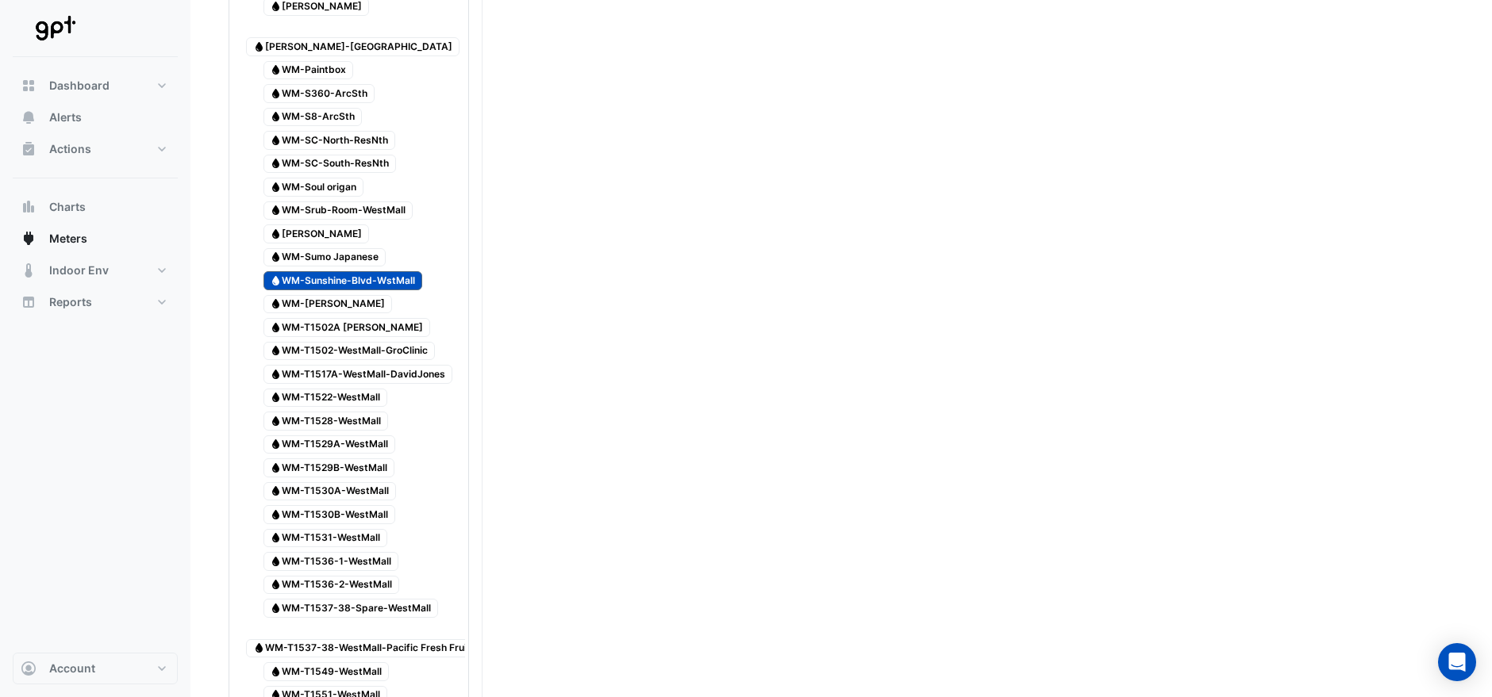
scroll to position [1657, 0]
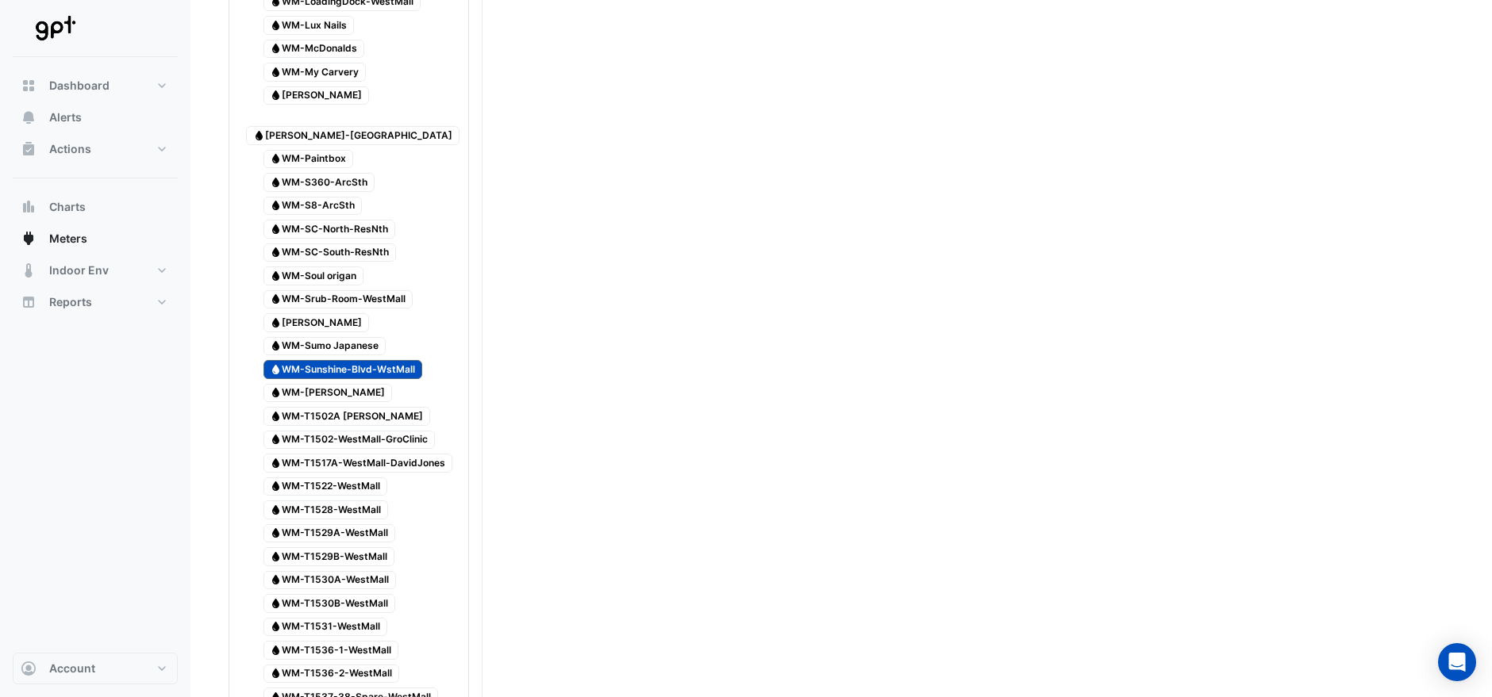
click at [377, 360] on span "Water WM-Sunshine-Blvd-WstMall" at bounding box center [342, 369] width 159 height 19
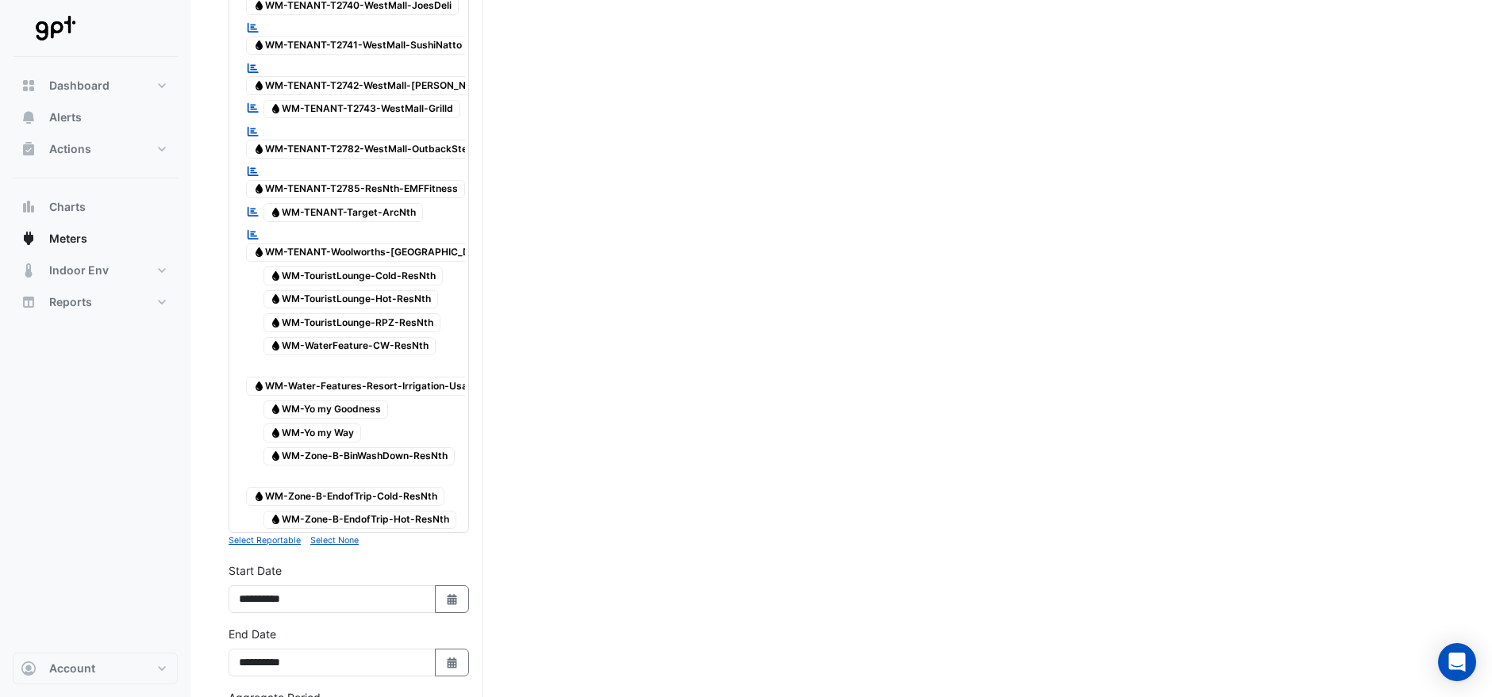
scroll to position [4743, 0]
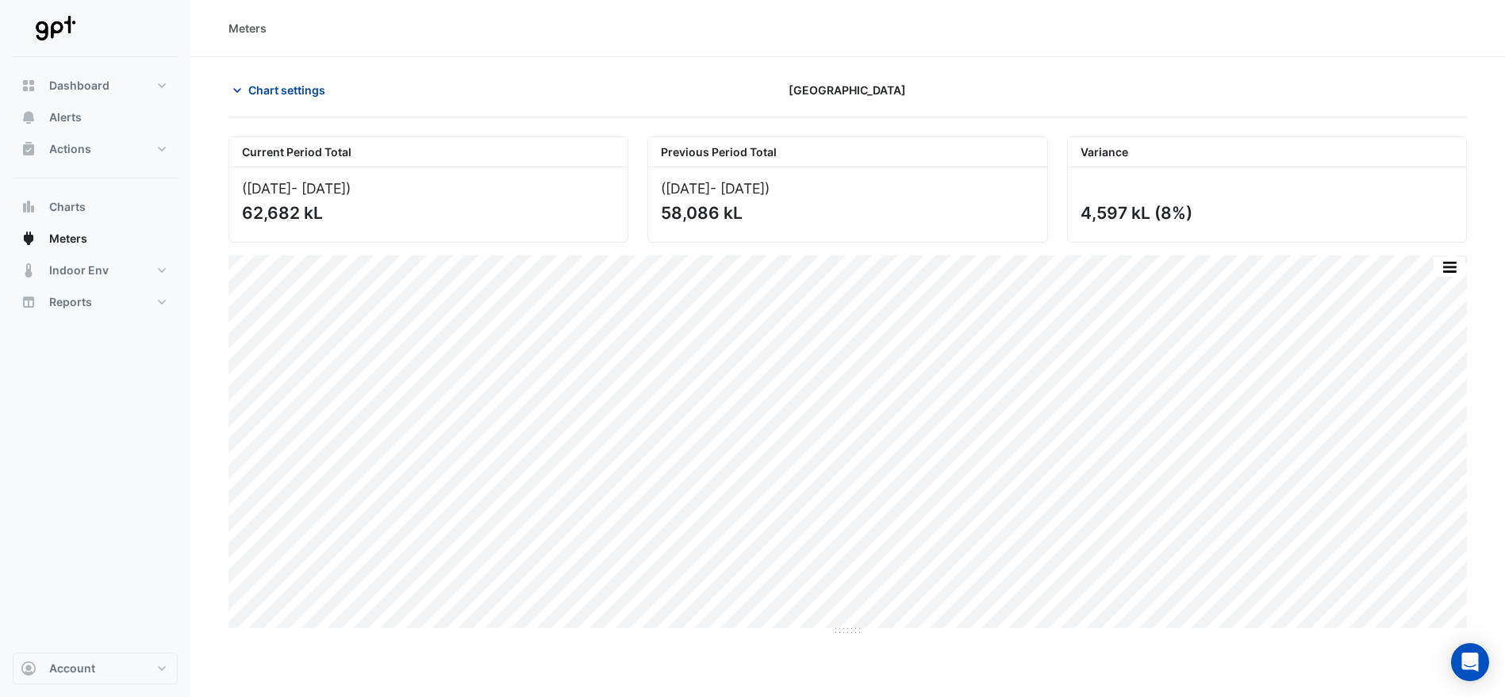
click at [237, 87] on icon "button" at bounding box center [237, 91] width 16 height 16
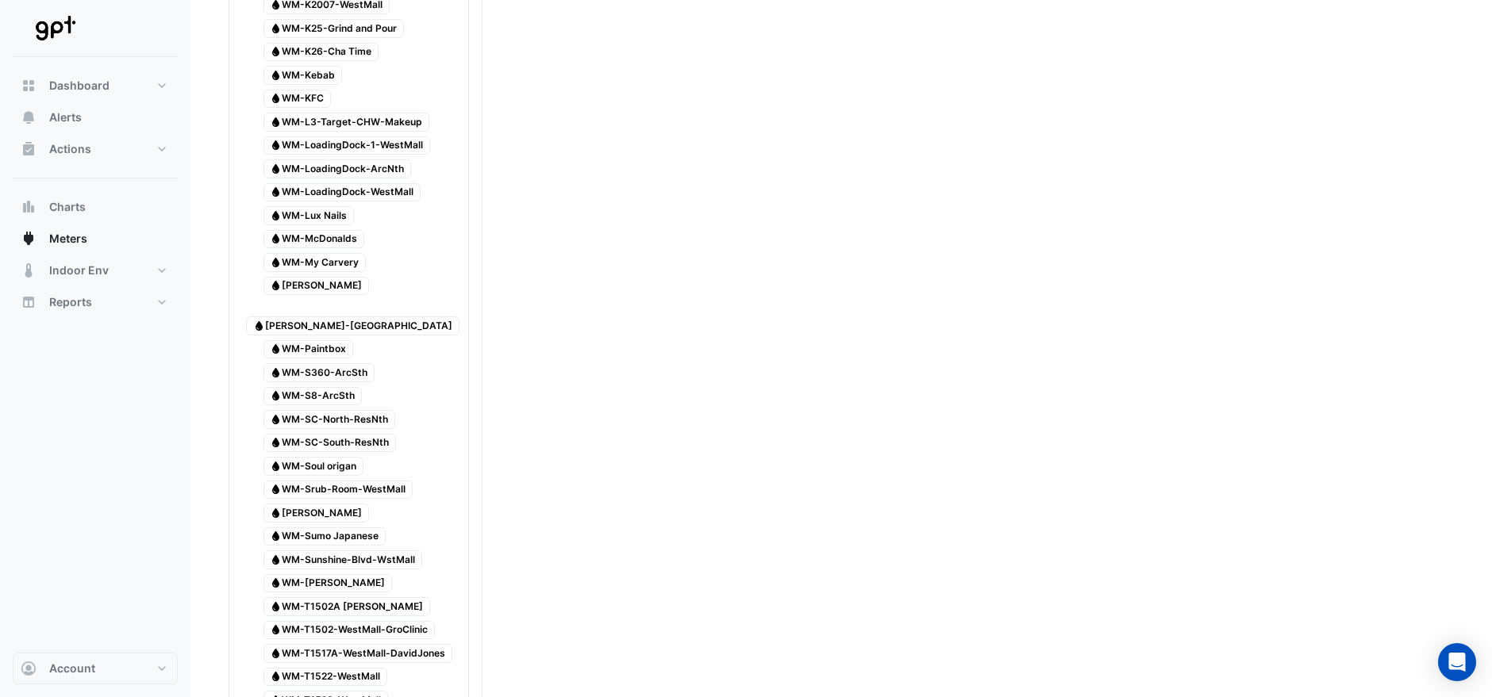
scroll to position [1498, 0]
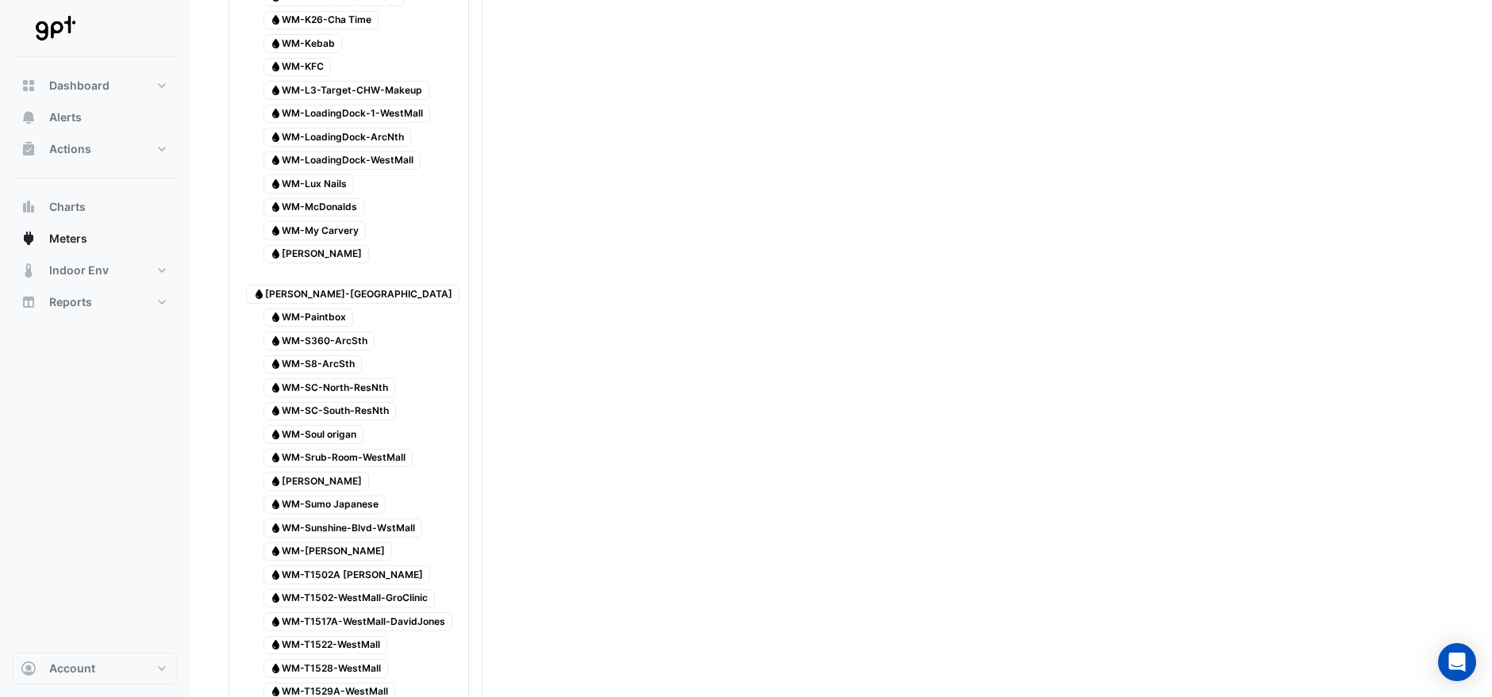
click at [355, 519] on span "Water WM-Sunshine-Blvd-WstMall" at bounding box center [342, 528] width 159 height 19
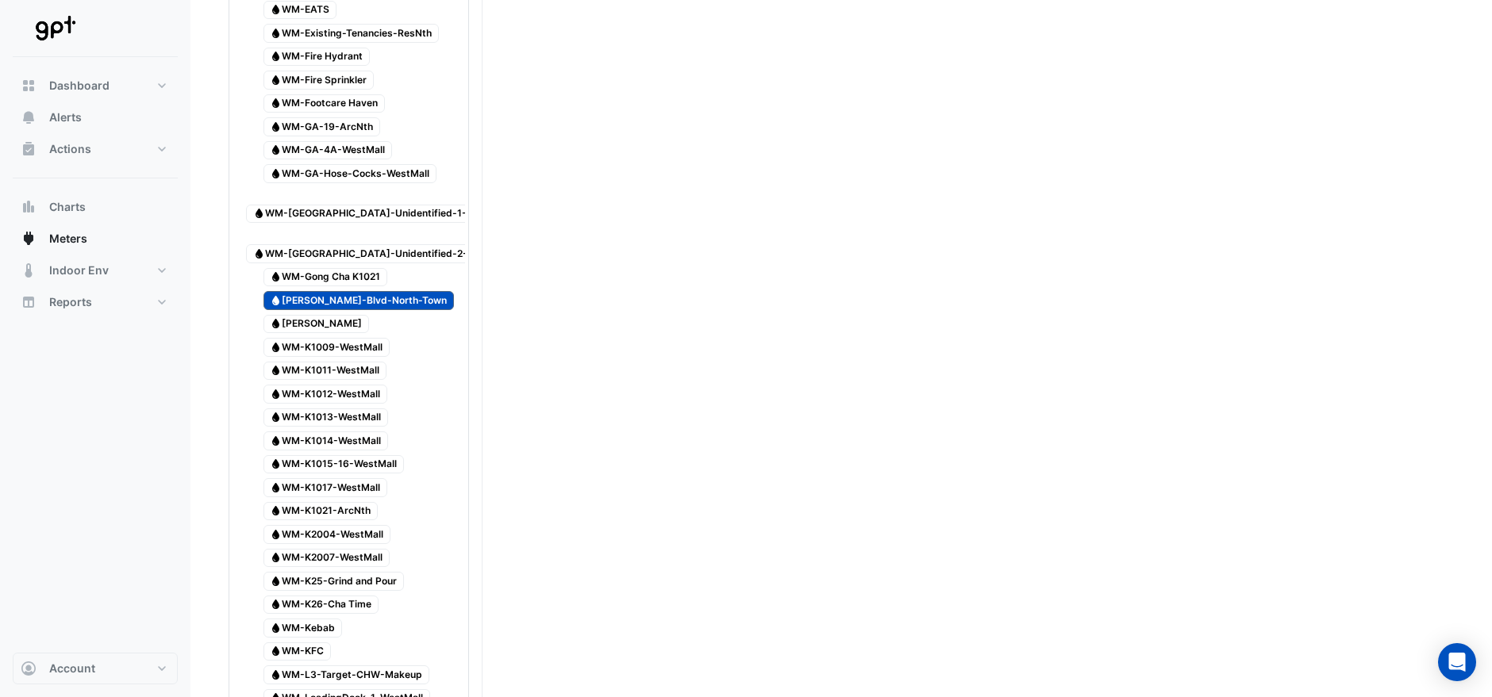
scroll to position [882, 0]
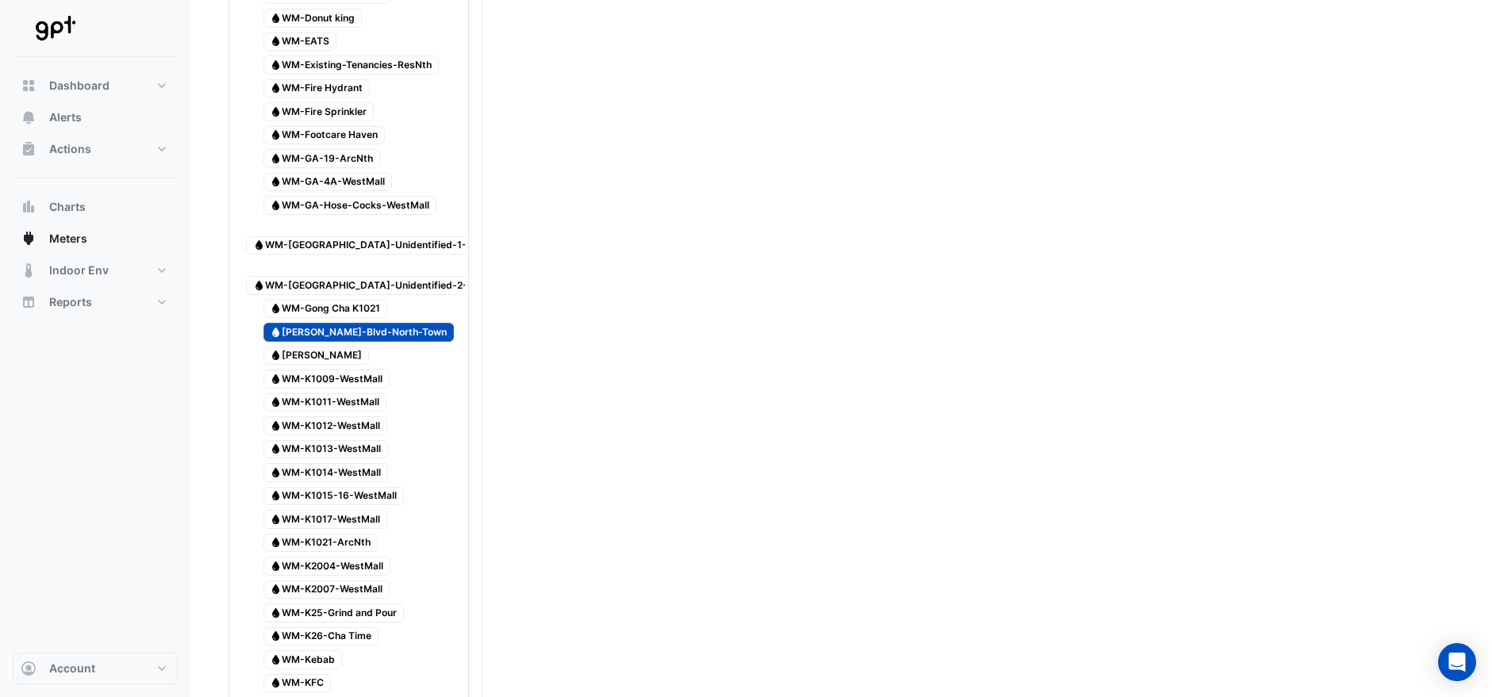
click at [348, 323] on span "Water [PERSON_NAME]-Blvd-North-Town" at bounding box center [358, 332] width 191 height 19
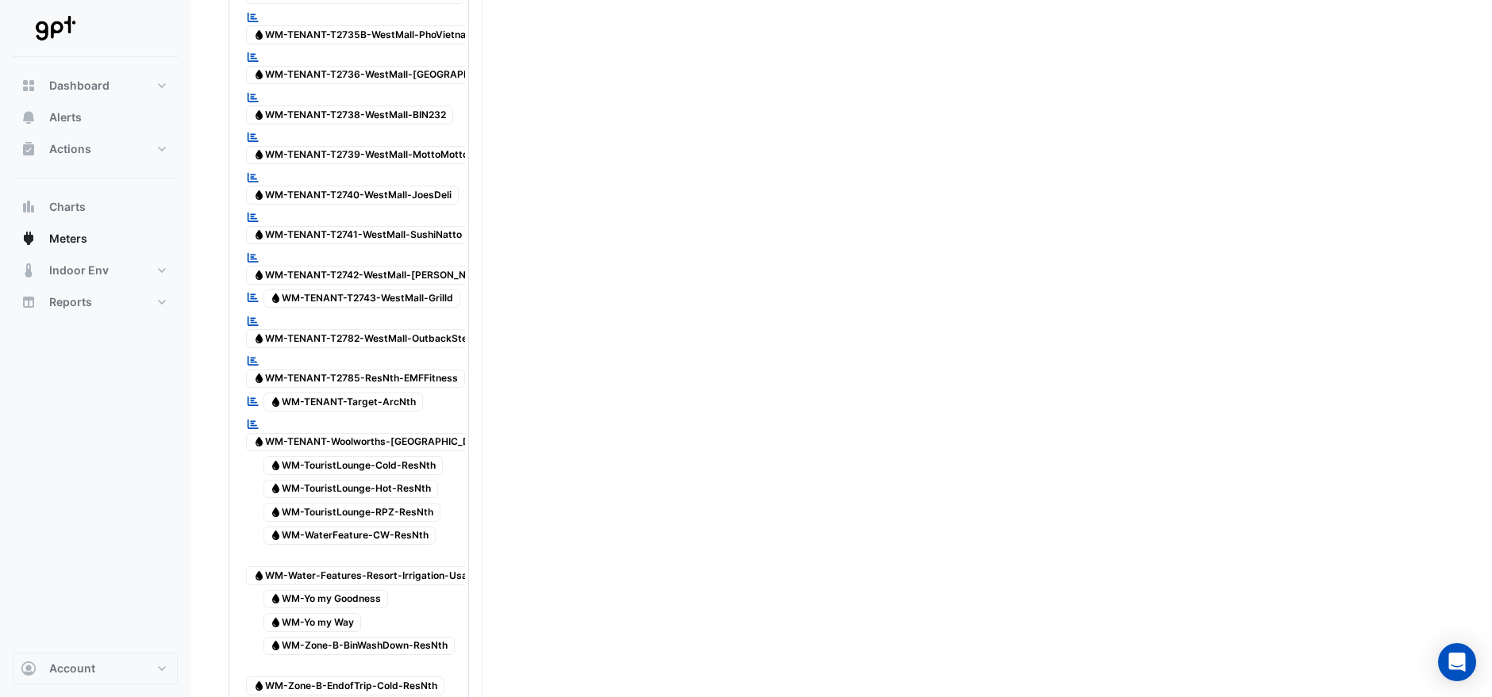
scroll to position [4743, 0]
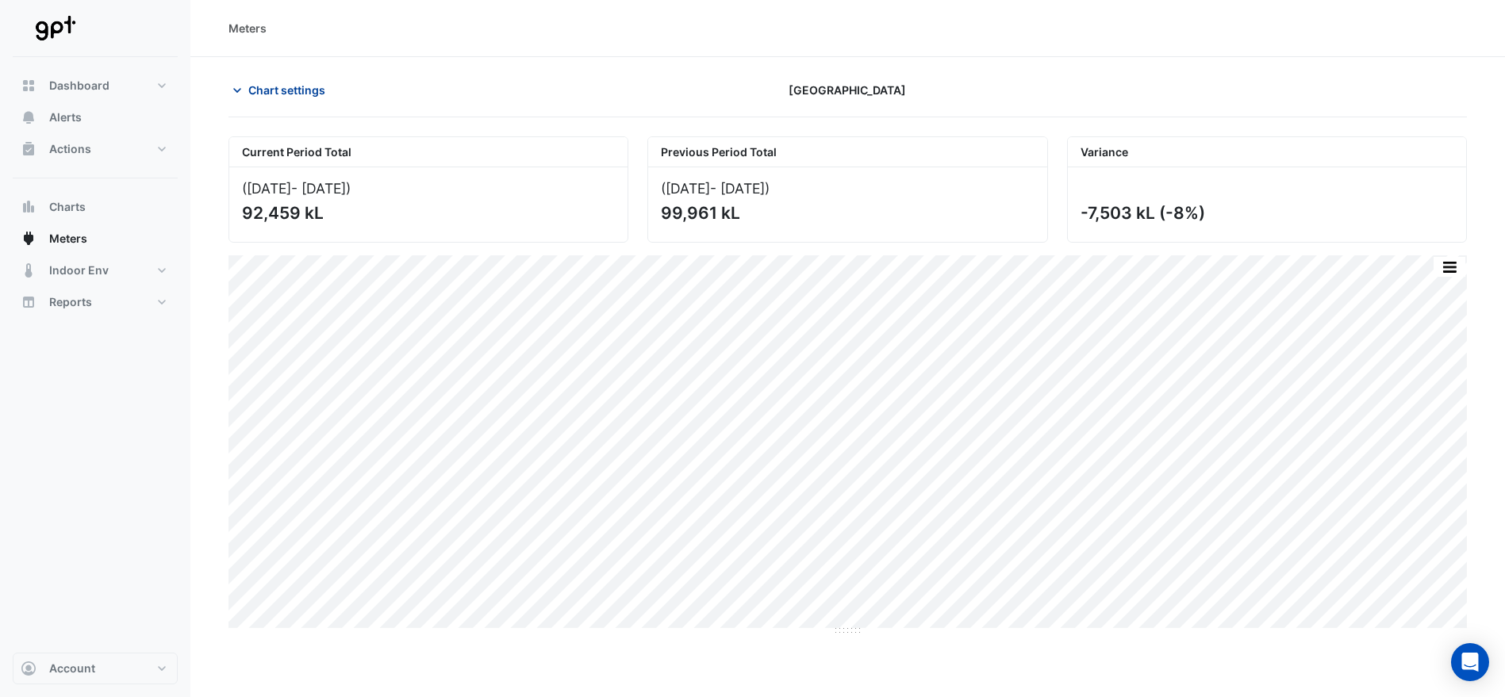
click at [236, 90] on icon "button" at bounding box center [237, 90] width 8 height 5
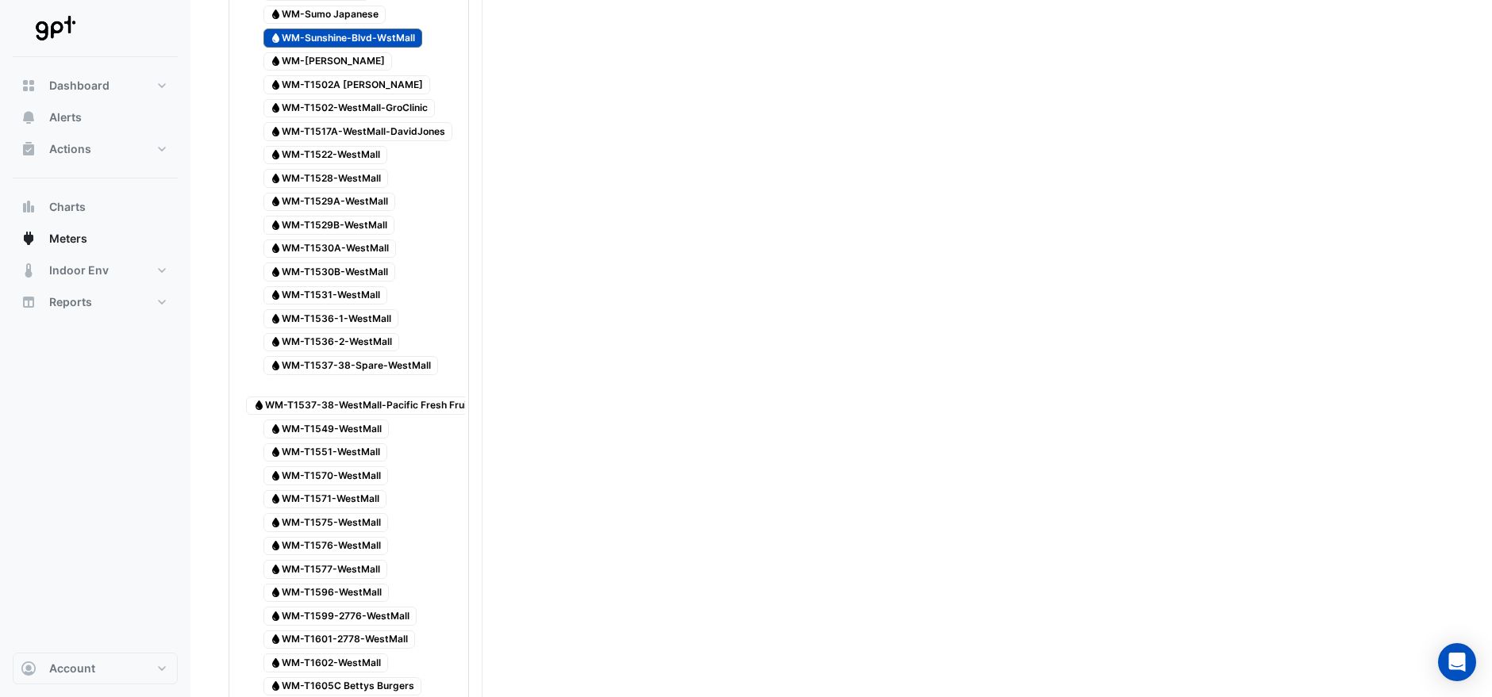
scroll to position [2027, 0]
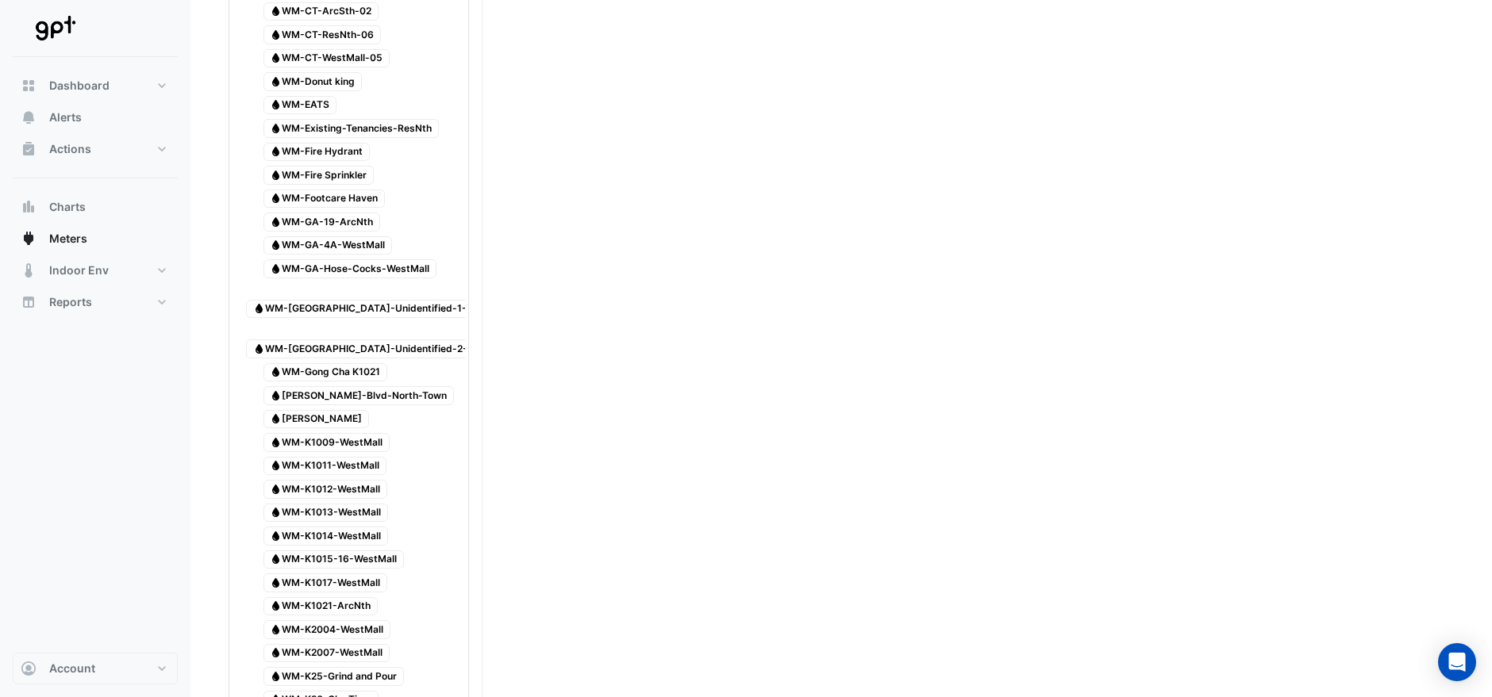
click at [392, 386] on span "Water [PERSON_NAME]-Blvd-North-Town" at bounding box center [358, 395] width 191 height 19
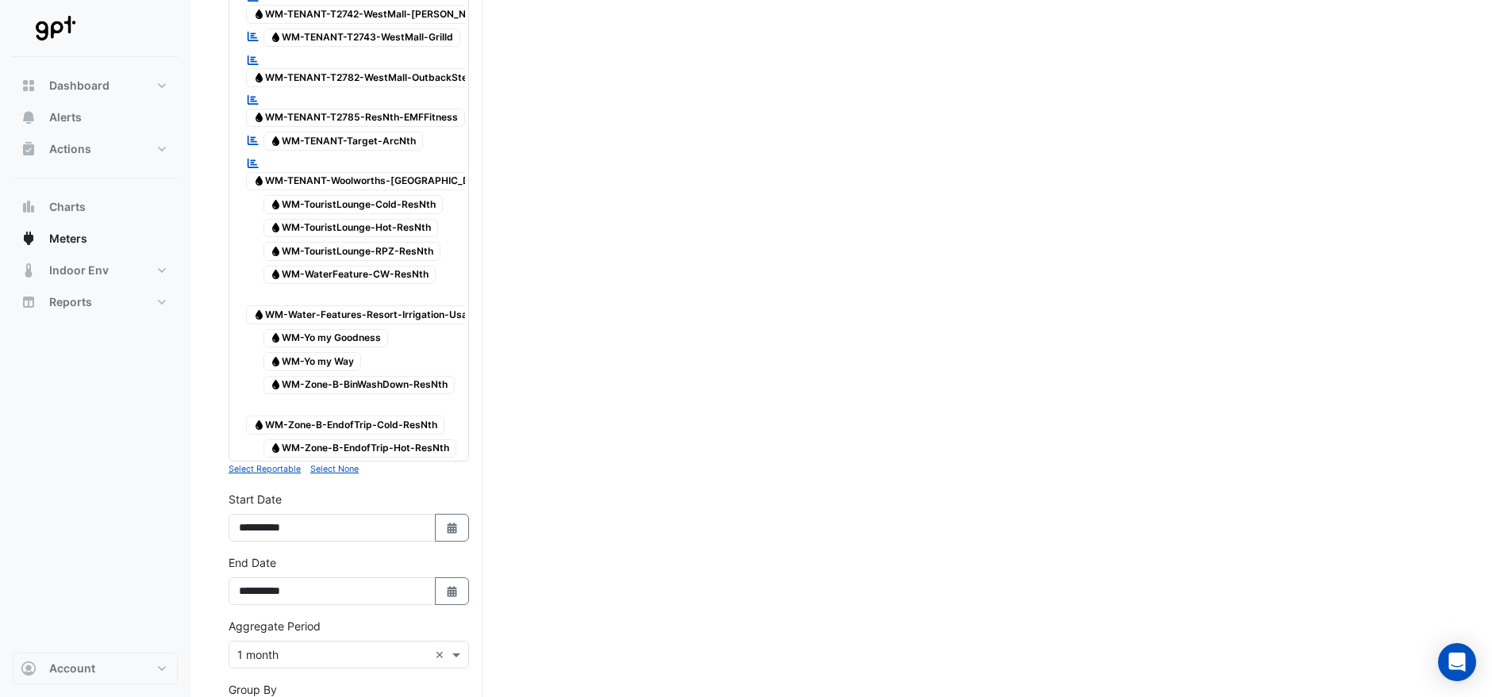
scroll to position [4743, 0]
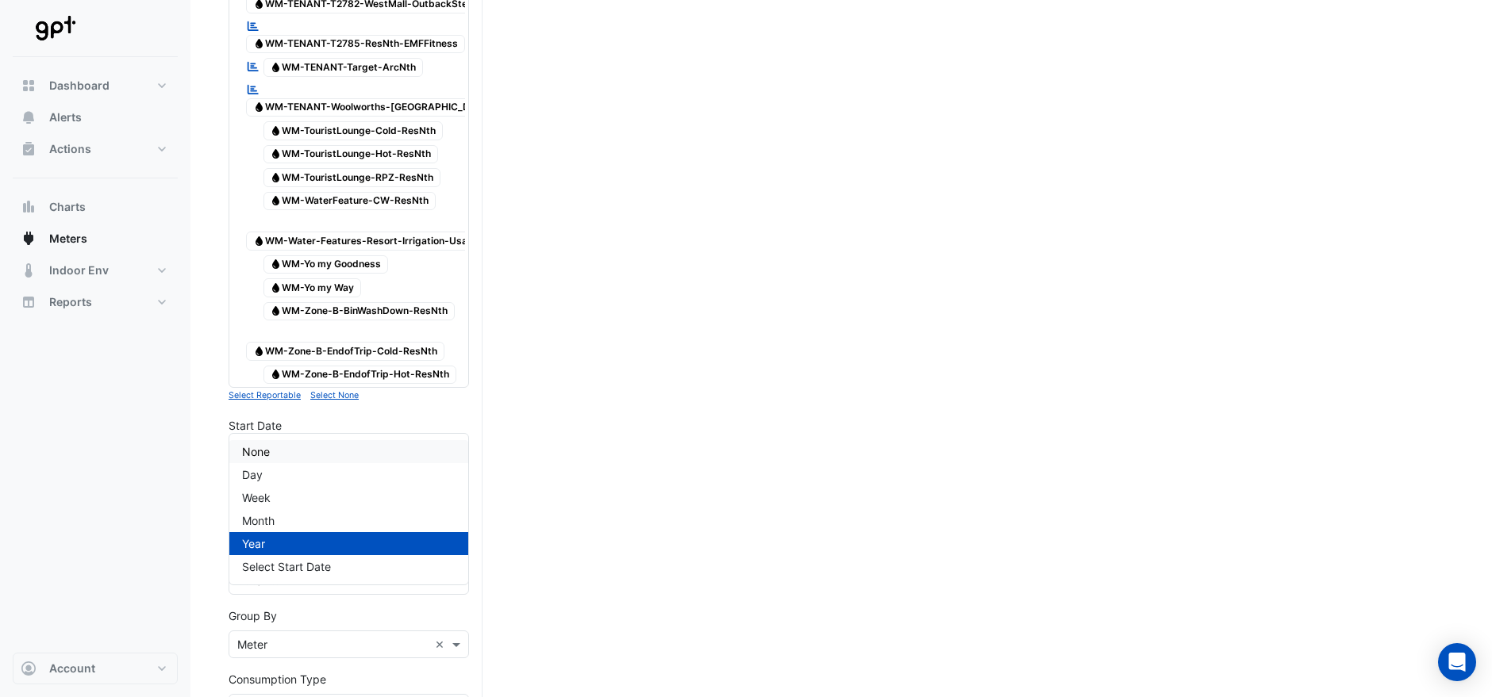
click at [300, 455] on div "None" at bounding box center [348, 451] width 239 height 23
